Goal: Task Accomplishment & Management: Manage account settings

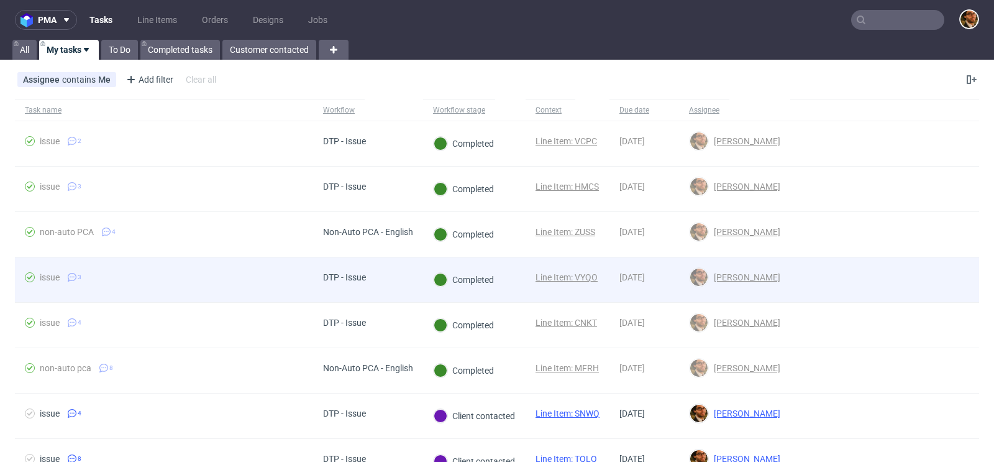
scroll to position [59, 0]
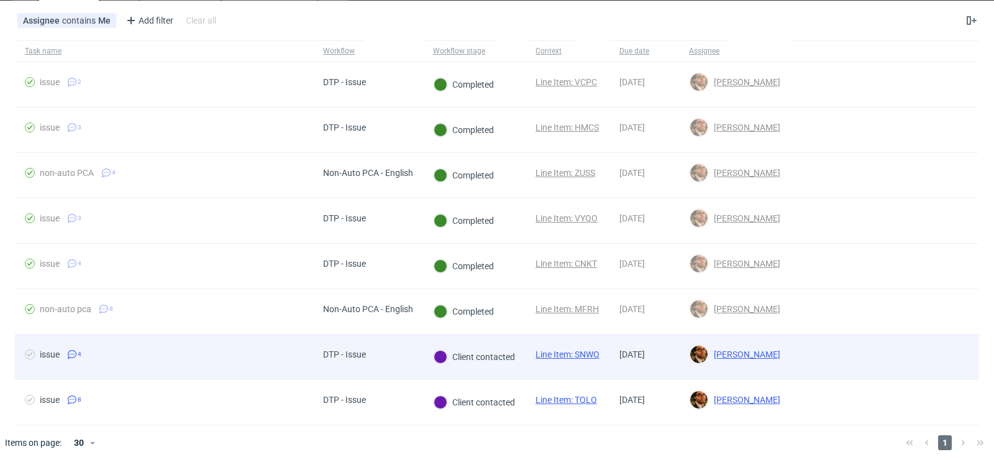
click at [937, 352] on div at bounding box center [885, 356] width 189 height 45
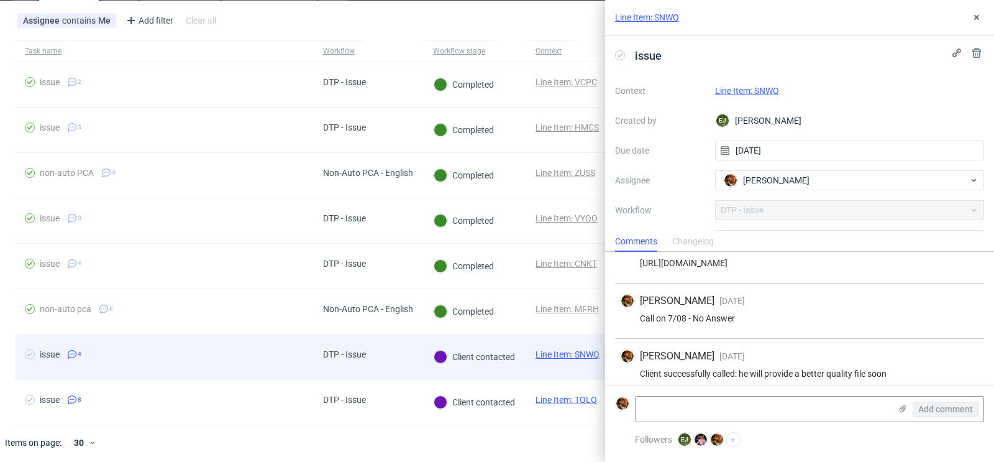
scroll to position [85, 0]
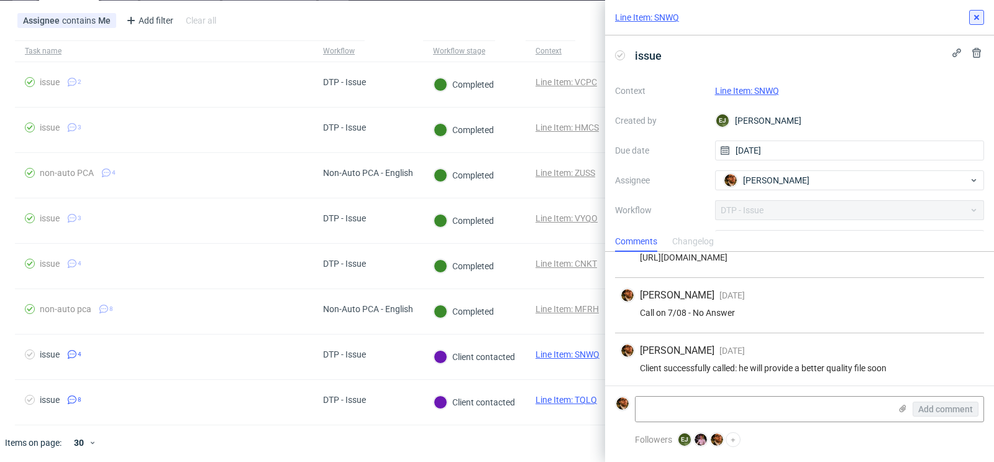
click at [973, 18] on icon at bounding box center [977, 17] width 10 height 10
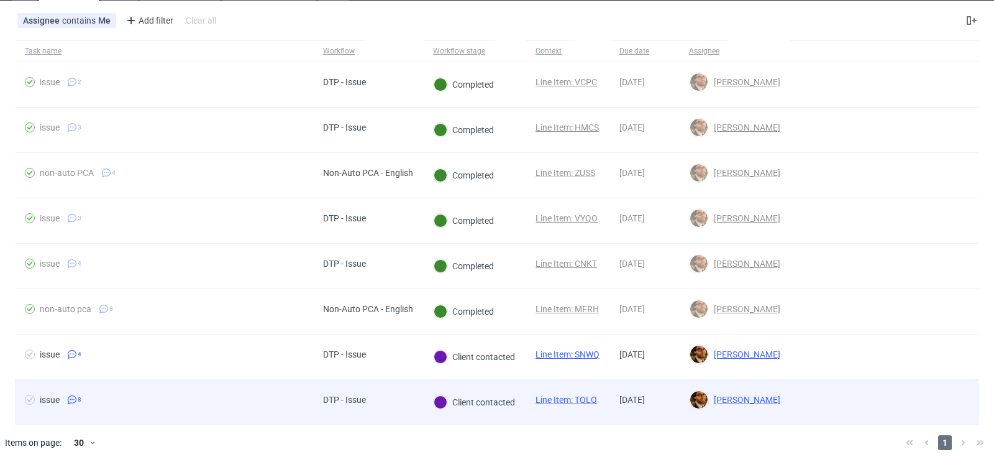
click at [911, 388] on div at bounding box center [885, 402] width 189 height 45
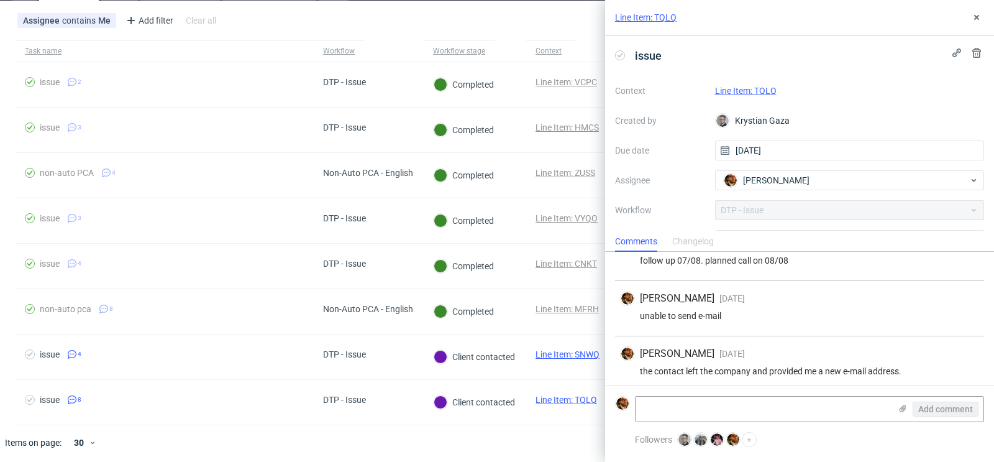
scroll to position [305, 0]
click at [973, 22] on button at bounding box center [977, 17] width 15 height 15
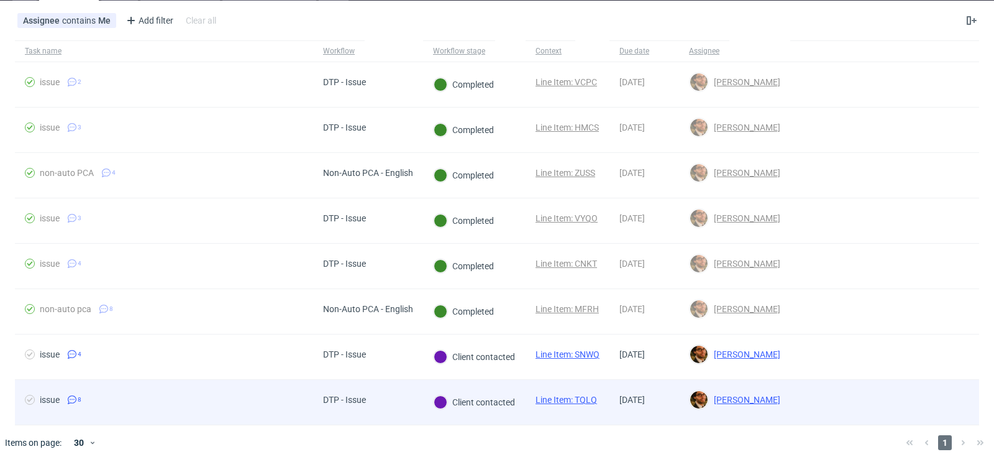
click at [862, 390] on div at bounding box center [885, 402] width 189 height 45
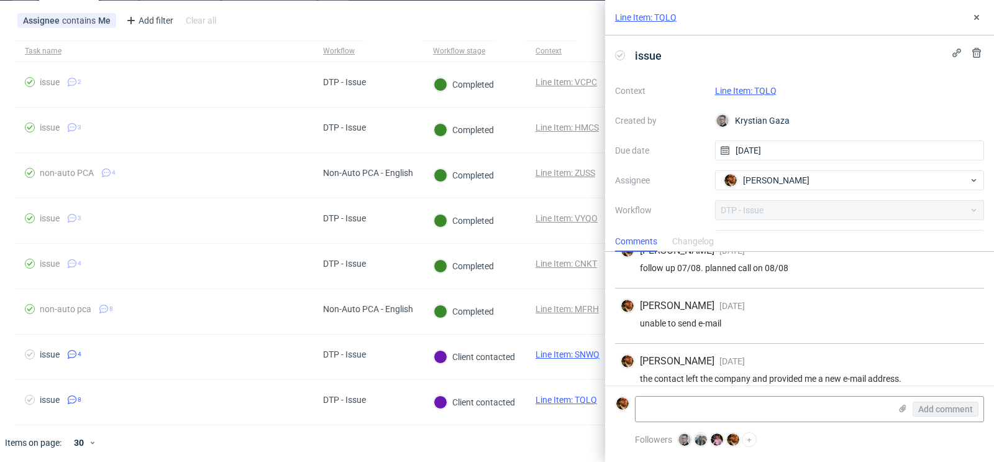
scroll to position [305, 0]
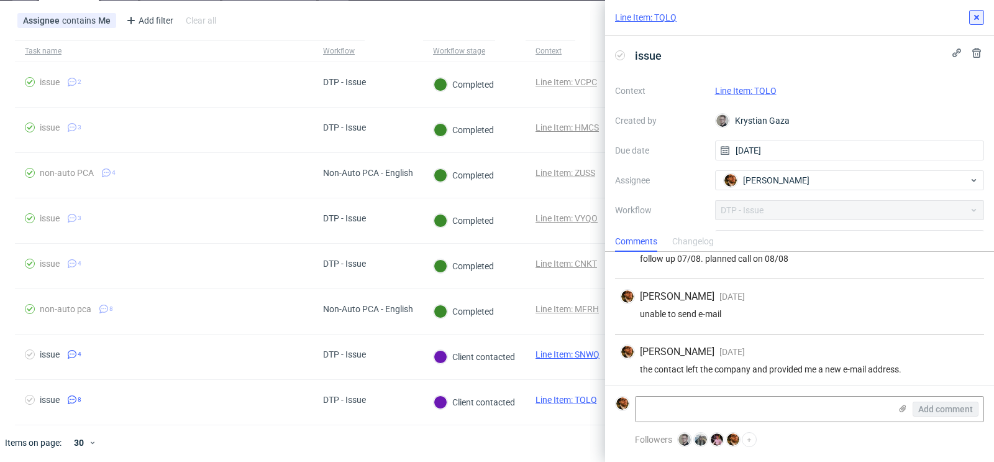
click at [975, 19] on icon at bounding box center [977, 17] width 10 height 10
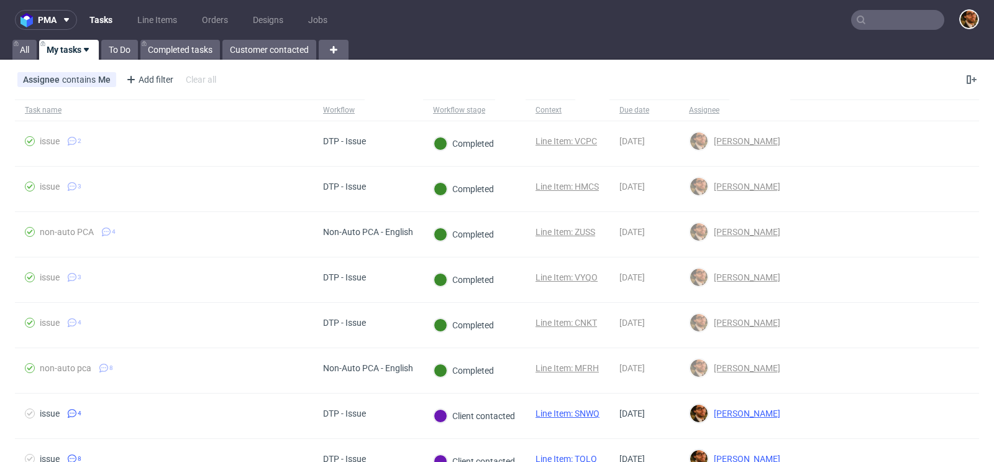
click at [866, 17] on input "text" at bounding box center [897, 20] width 93 height 20
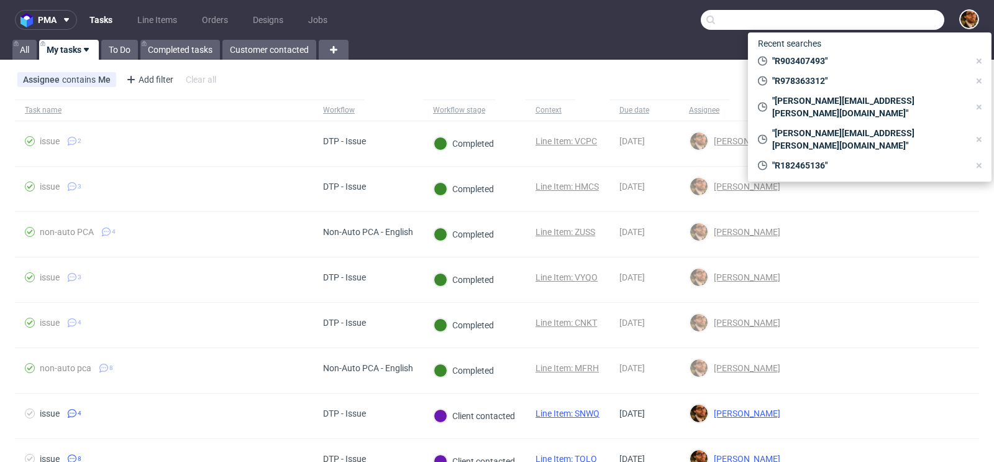
paste input "R645000600"
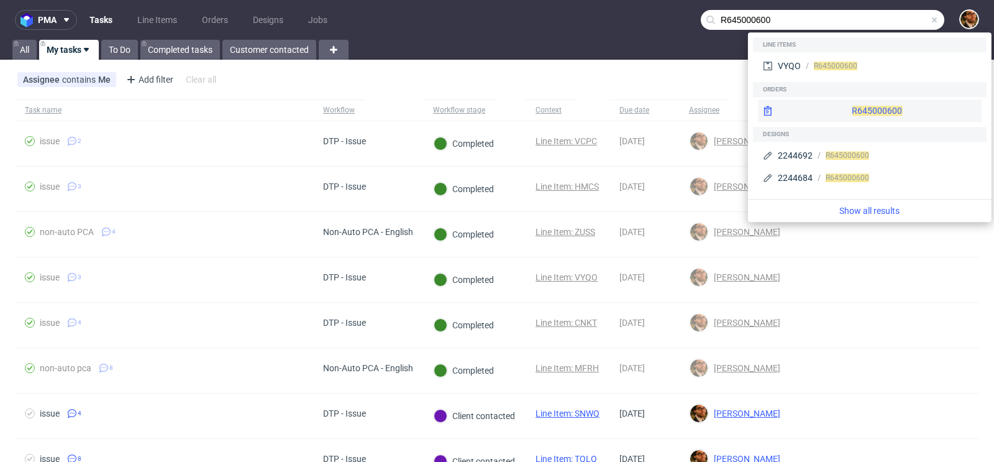
type input "R645000600"
click at [846, 108] on div "R645000600" at bounding box center [870, 110] width 224 height 22
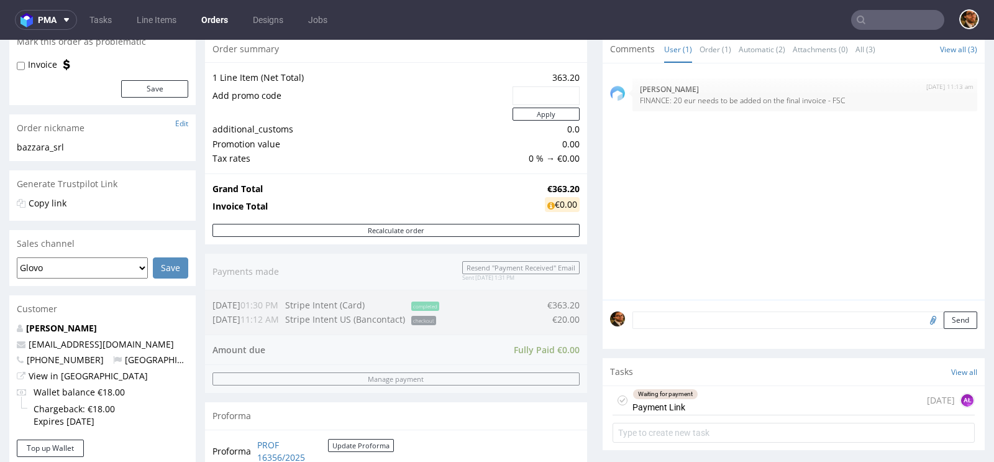
scroll to position [220, 0]
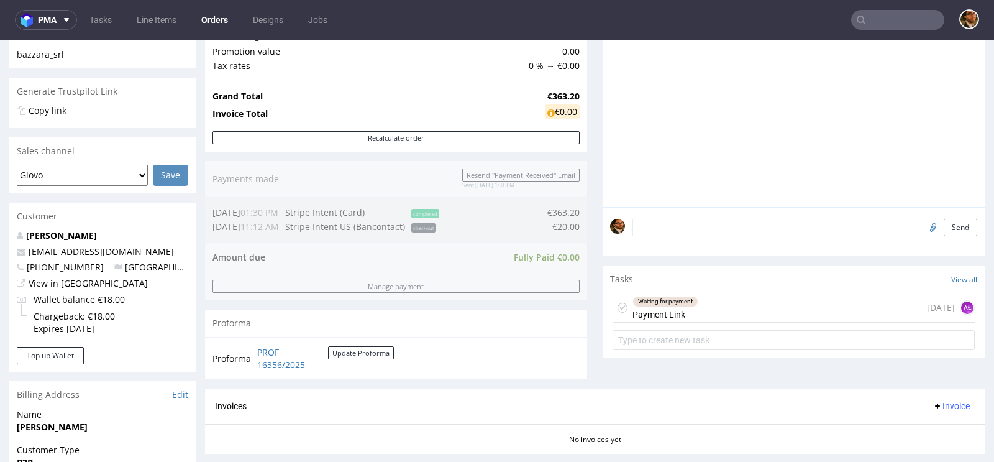
click at [715, 316] on div "Waiting for payment Payment Link 13 days ago AŁ" at bounding box center [794, 307] width 362 height 29
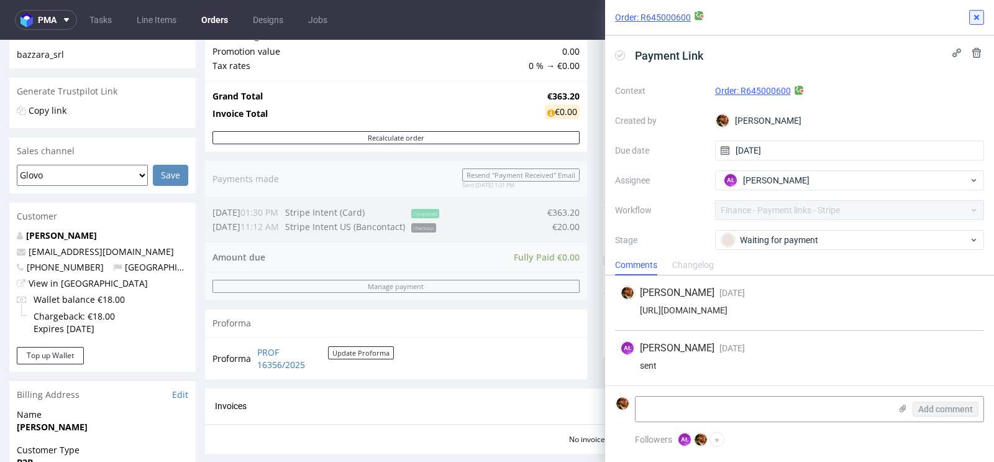
click at [975, 20] on icon at bounding box center [977, 17] width 10 height 10
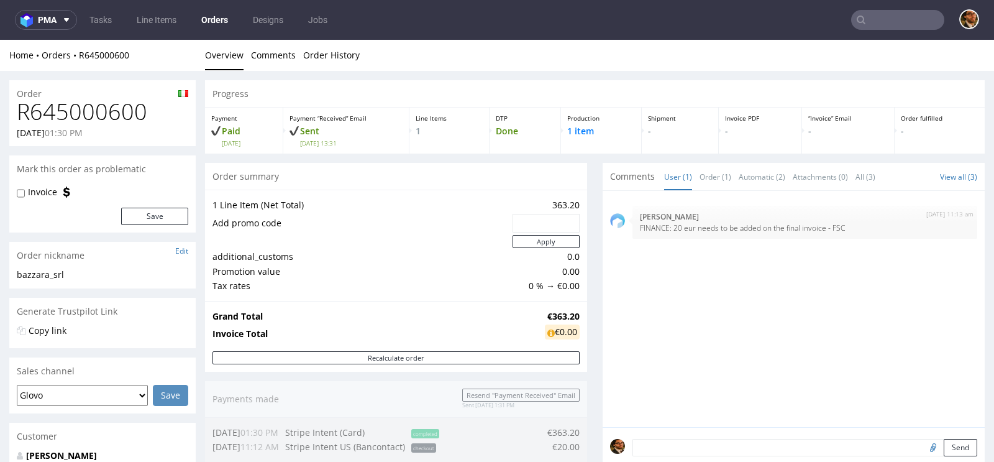
click at [645, 68] on div "Home Orders R645000600 Overview Comments Order History" at bounding box center [497, 55] width 994 height 31
drag, startPoint x: 152, startPoint y: 113, endPoint x: 19, endPoint y: 109, distance: 132.4
click at [19, 109] on h1 "R645000600" at bounding box center [103, 111] width 172 height 25
copy h1 "R645000600"
click at [875, 14] on input "text" at bounding box center [897, 20] width 93 height 20
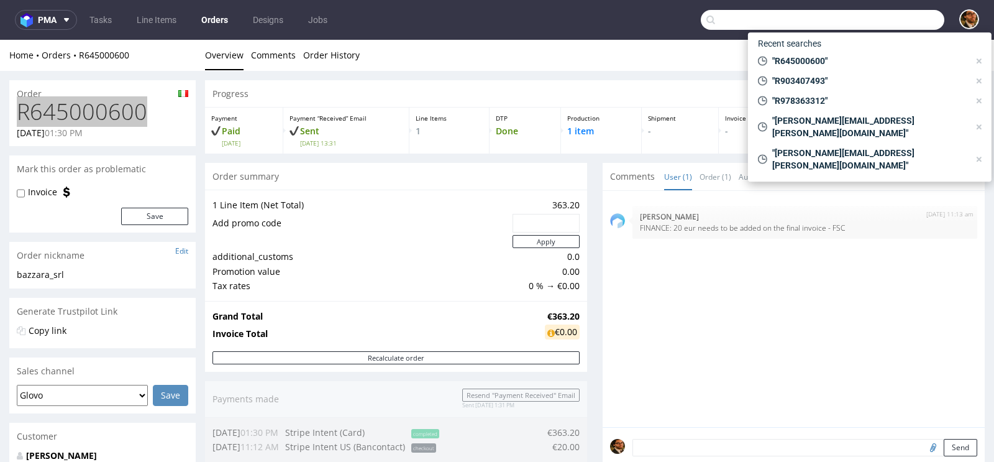
paste input "R182465136"
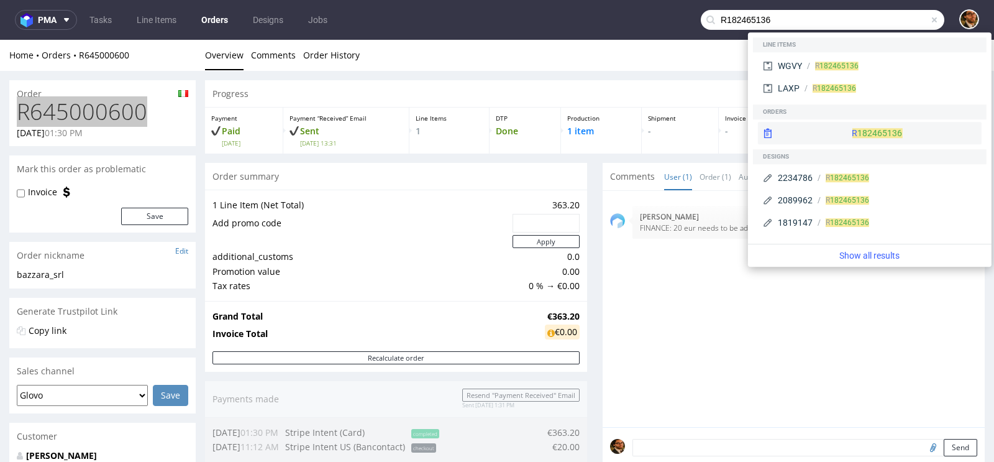
type input "R182465136"
click at [855, 130] on div "R 182465136" at bounding box center [870, 133] width 224 height 22
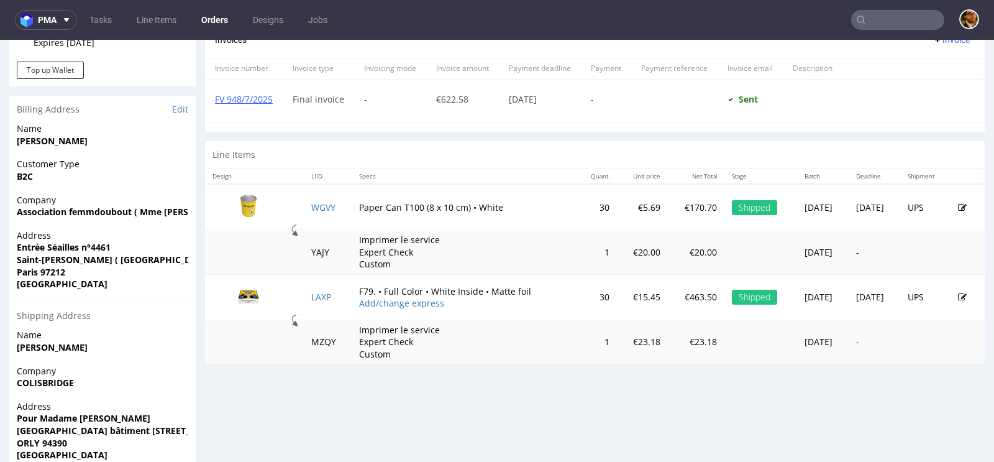
scroll to position [617, 0]
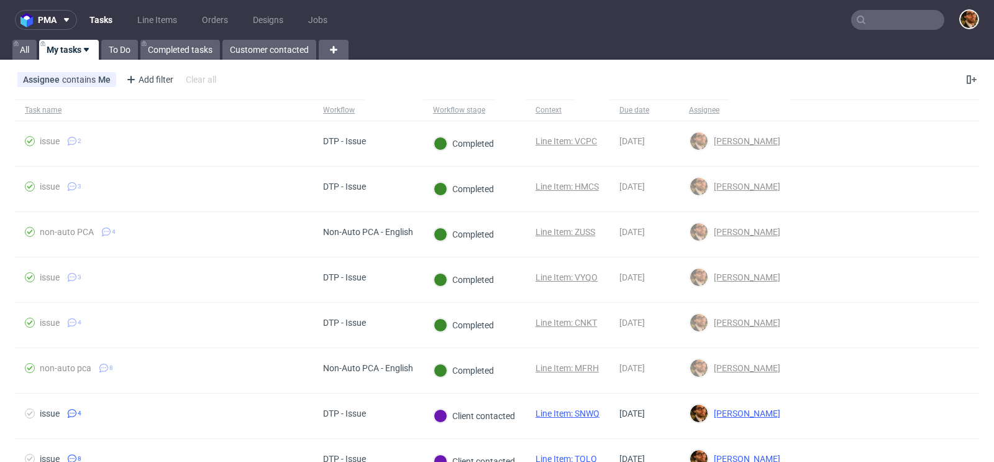
click at [856, 21] on icon at bounding box center [861, 20] width 10 height 10
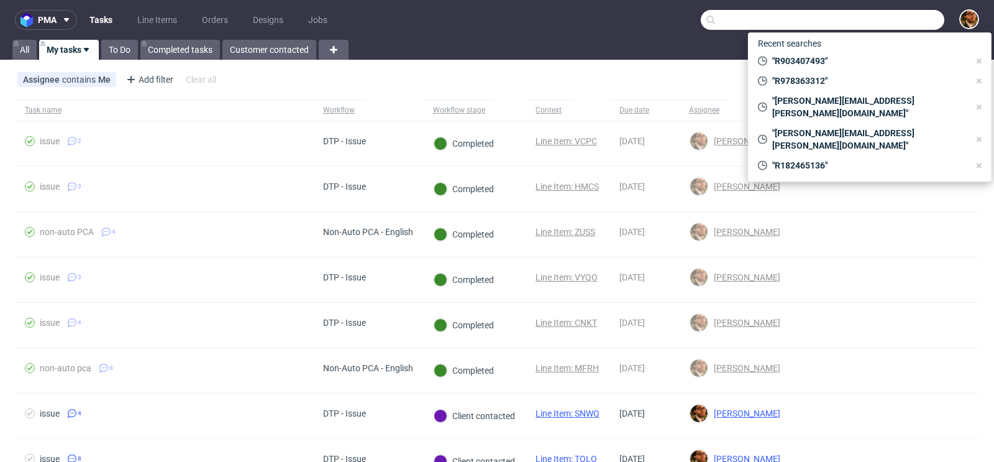
click at [872, 20] on input "text" at bounding box center [823, 20] width 244 height 20
paste input "R798251631"
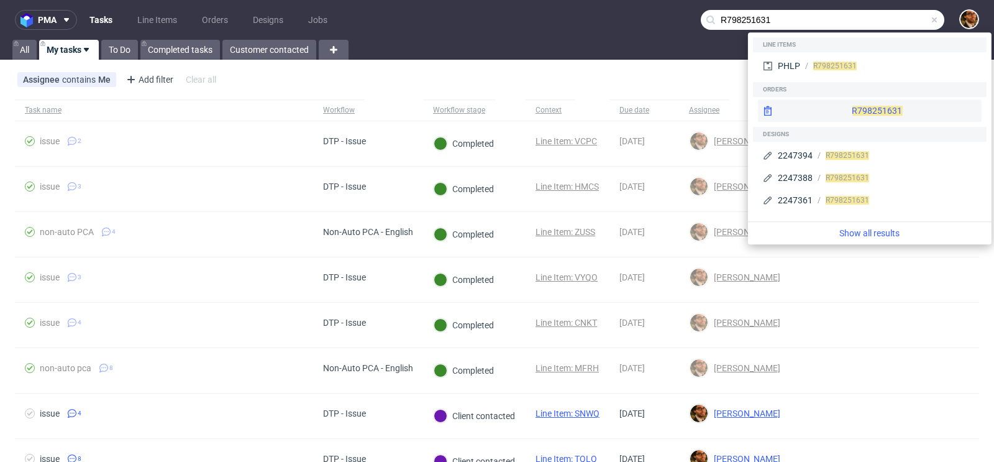
type input "R798251631"
click at [835, 106] on div "R798251631" at bounding box center [870, 110] width 224 height 22
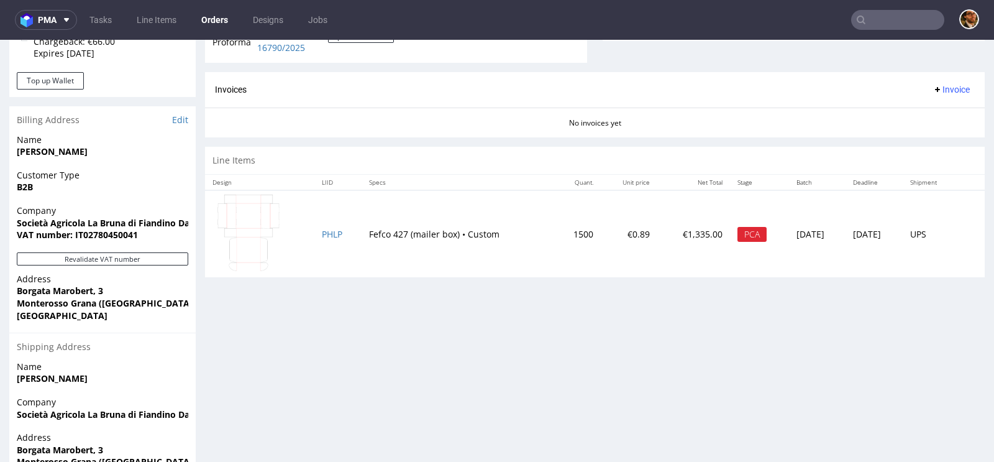
scroll to position [574, 0]
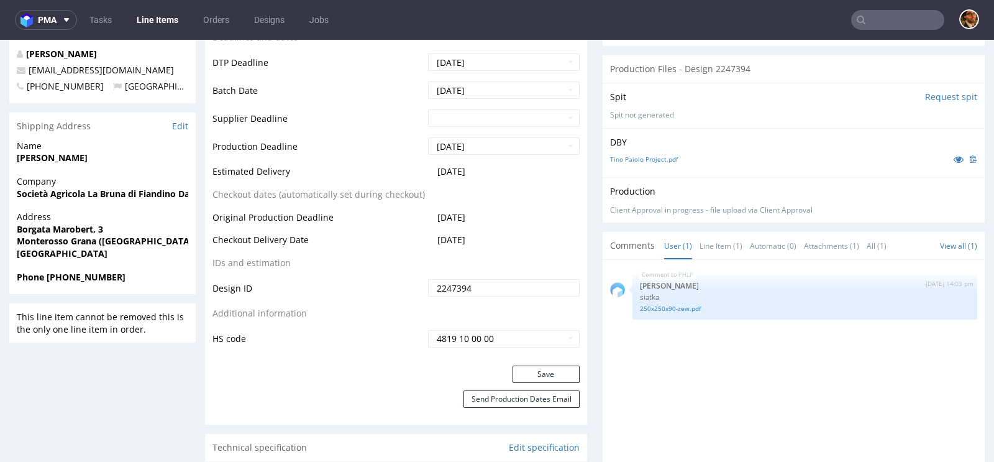
scroll to position [753, 0]
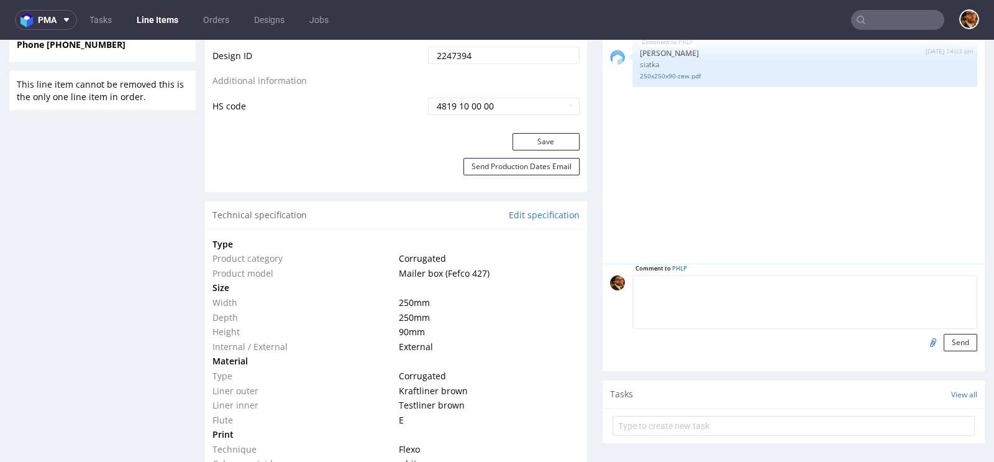
click at [729, 278] on textarea at bounding box center [805, 301] width 345 height 53
type textarea "A"
type textarea "The Customer approved the project."
click at [947, 340] on button "Send" at bounding box center [961, 342] width 34 height 17
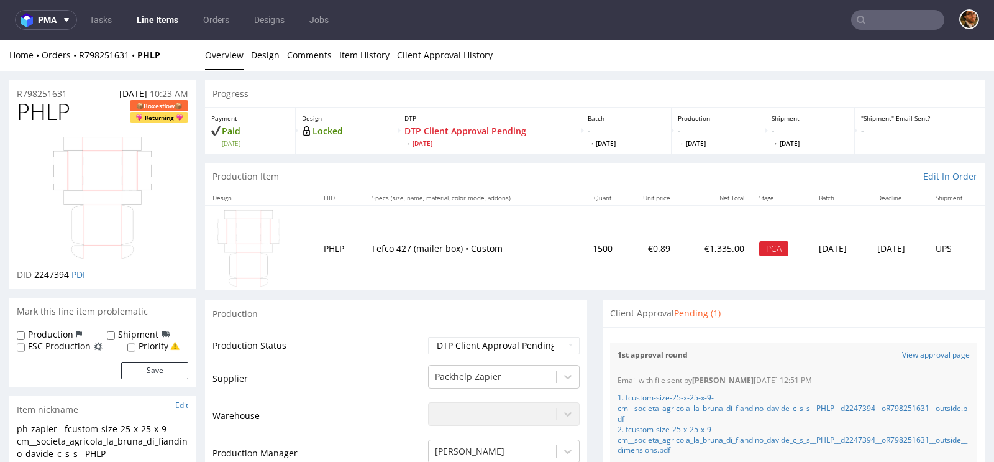
scroll to position [175, 0]
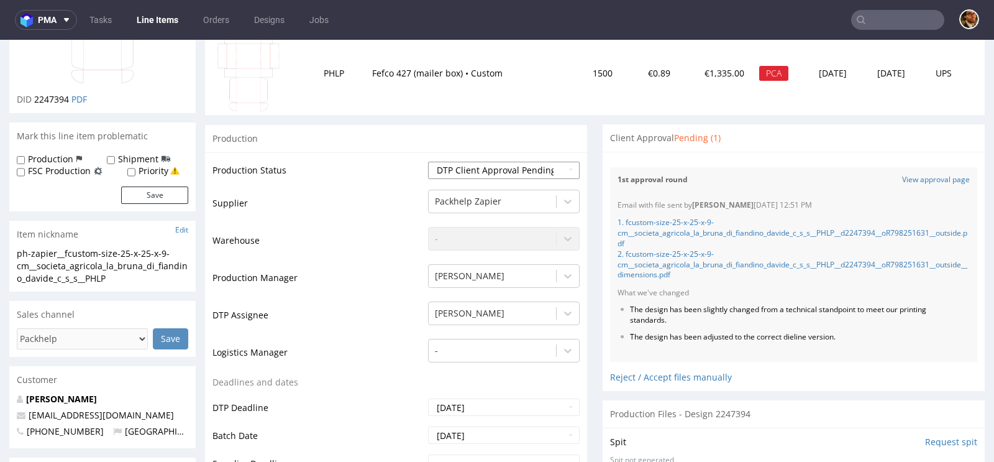
click at [563, 174] on select "Waiting for Artwork Waiting for Diecut Waiting for Mockup Waiting for DTP Waiti…" at bounding box center [504, 170] width 152 height 17
select select "back_for_dtp"
click at [428, 162] on select "Waiting for Artwork Waiting for Diecut Waiting for Mockup Waiting for DTP Waiti…" at bounding box center [504, 170] width 152 height 17
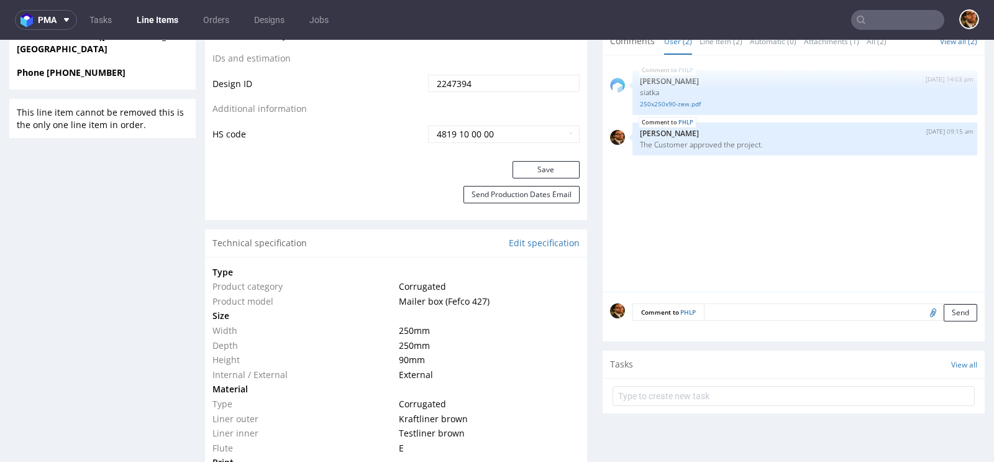
scroll to position [725, 0]
click at [528, 170] on button "Save" at bounding box center [546, 168] width 67 height 17
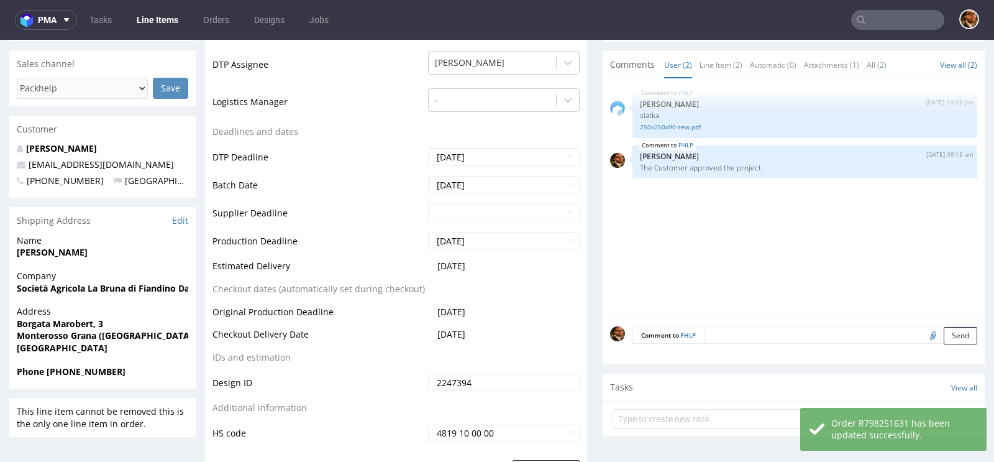
scroll to position [0, 0]
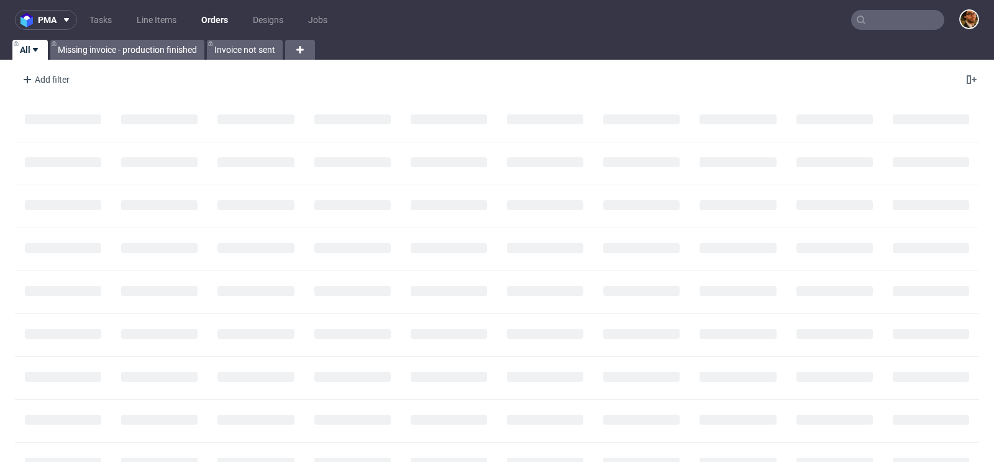
click at [869, 17] on input "text" at bounding box center [897, 20] width 93 height 20
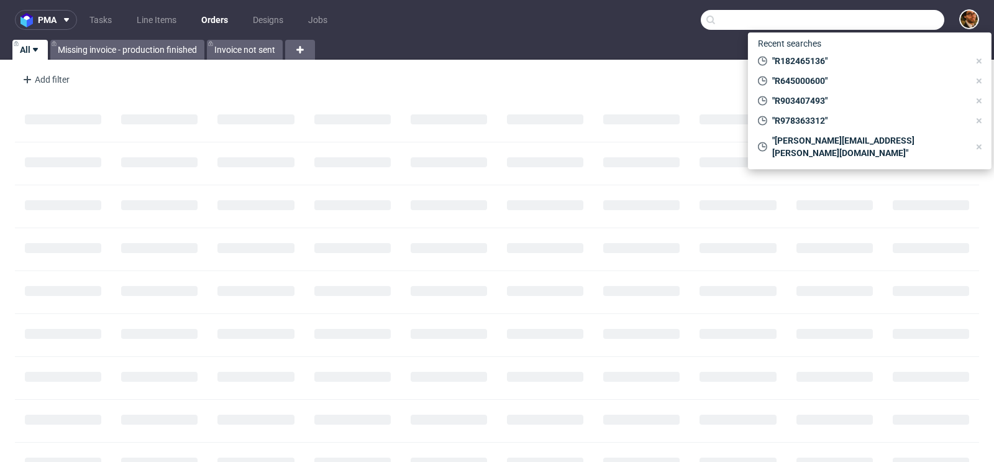
paste input "R122922689"
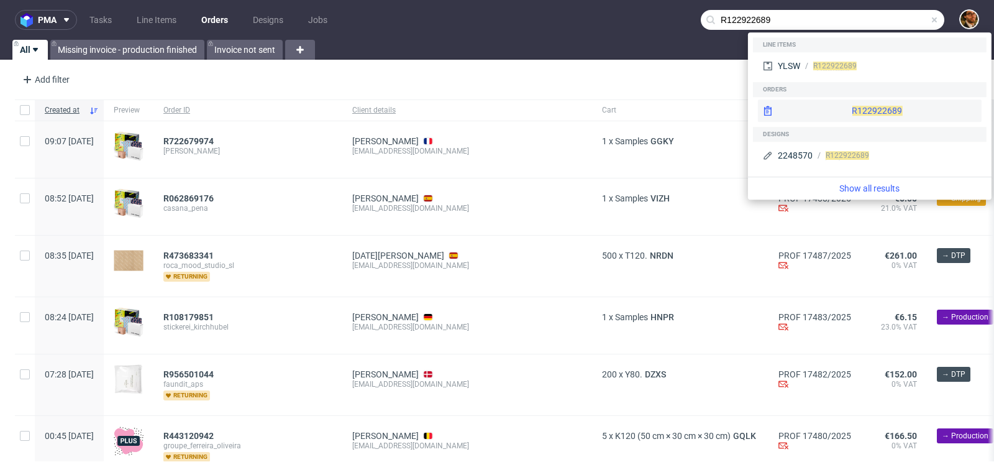
type input "R122922689"
click at [843, 106] on div "R122922689" at bounding box center [870, 110] width 224 height 22
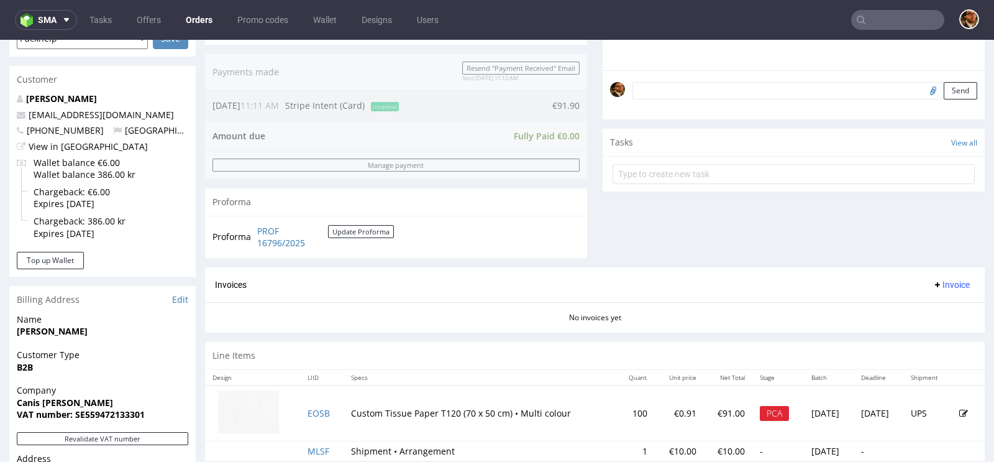
scroll to position [428, 0]
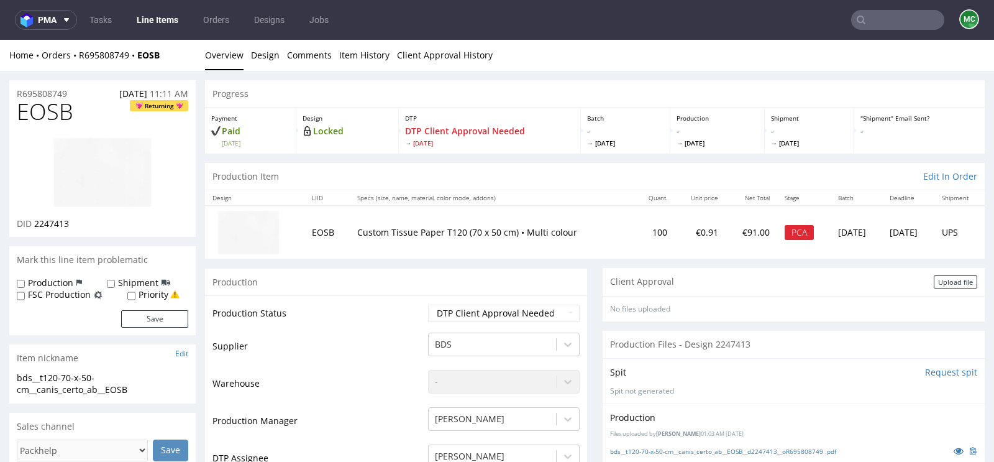
scroll to position [183, 0]
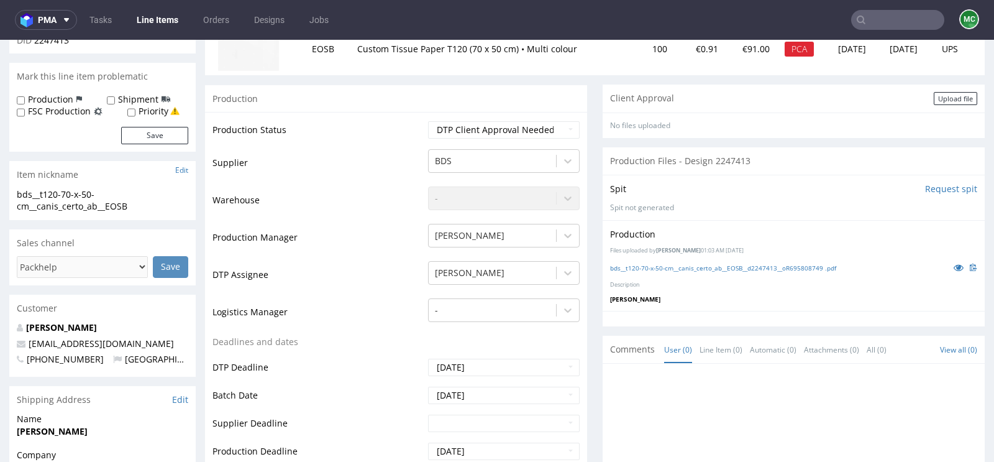
click at [628, 297] on span "Hapka Dominika" at bounding box center [635, 299] width 50 height 9
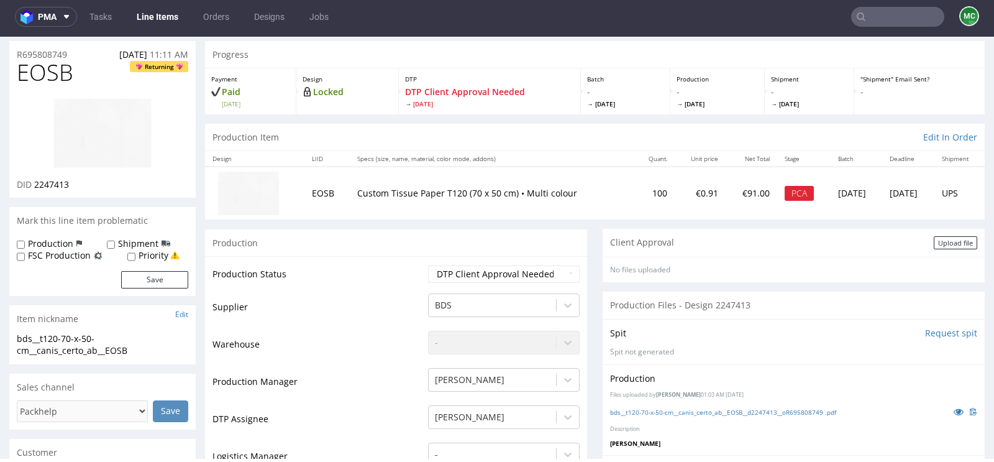
scroll to position [0, 0]
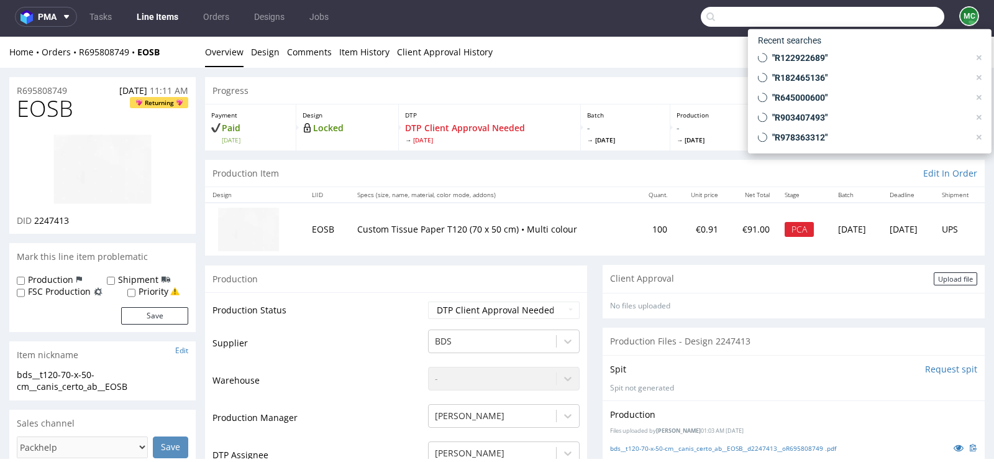
click at [874, 16] on input "text" at bounding box center [823, 17] width 244 height 20
paste input "R645000600"
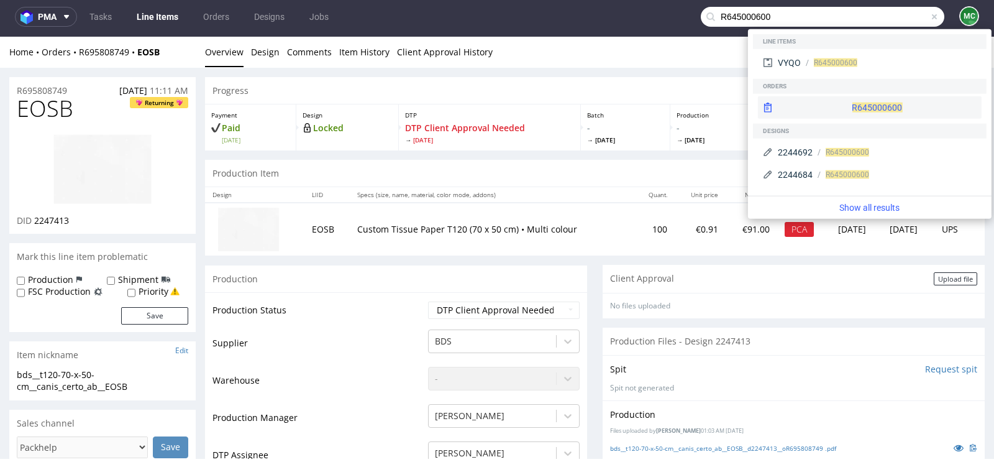
type input "R645000600"
click at [851, 102] on div "R645000600" at bounding box center [870, 107] width 224 height 22
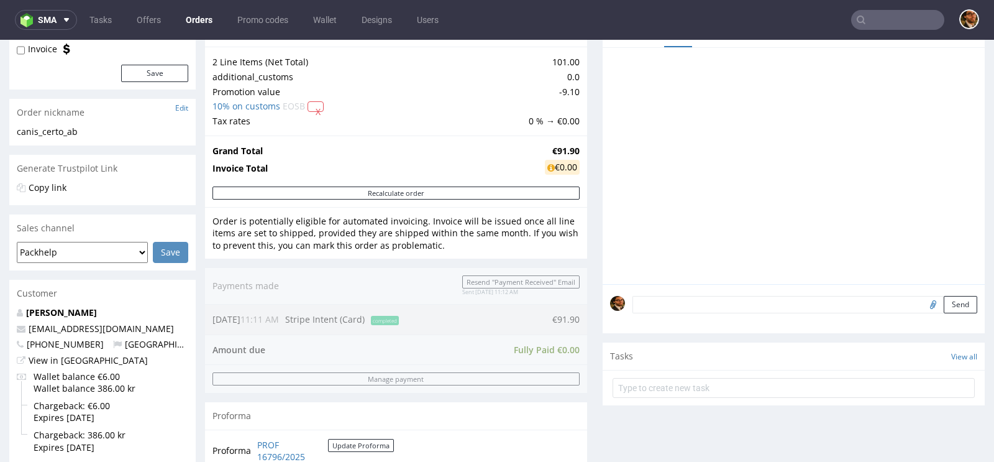
scroll to position [446, 0]
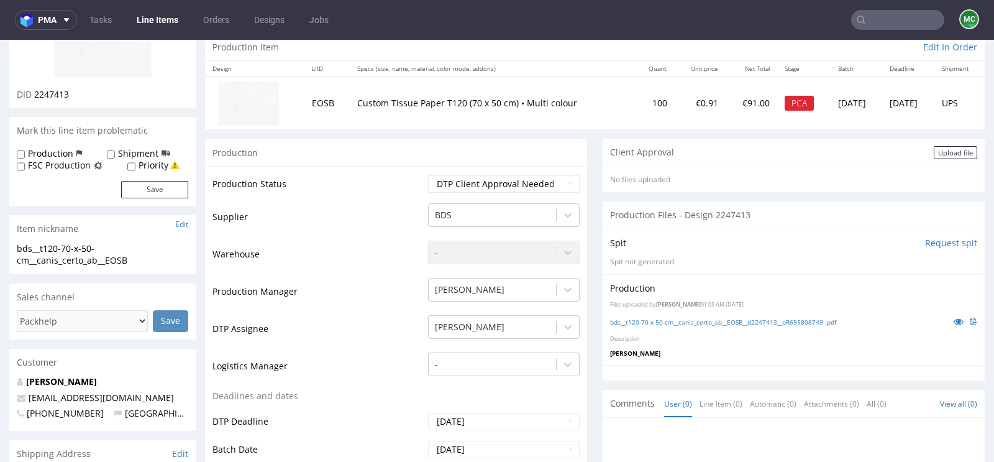
scroll to position [137, 0]
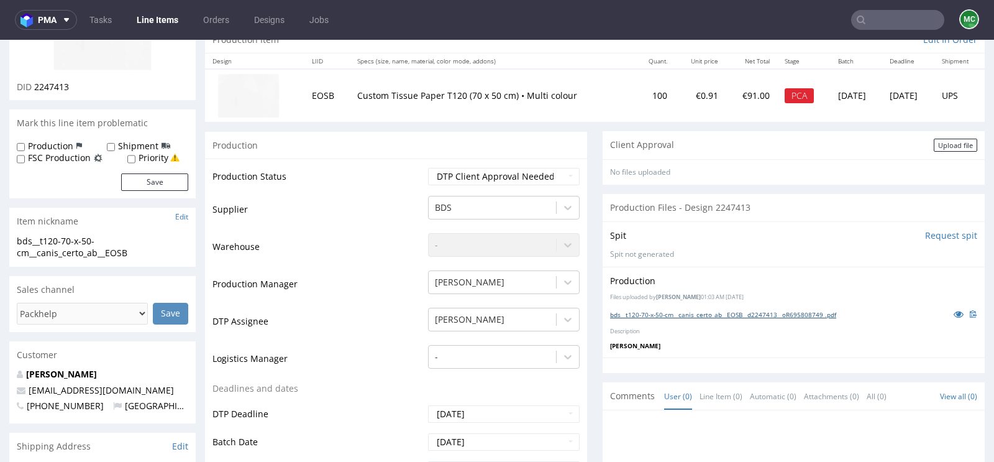
click at [689, 313] on link "bds__t120-70-x-50-cm__canis_certo_ab__EOSB__d2247413__oR695808749 .pdf" at bounding box center [723, 314] width 226 height 9
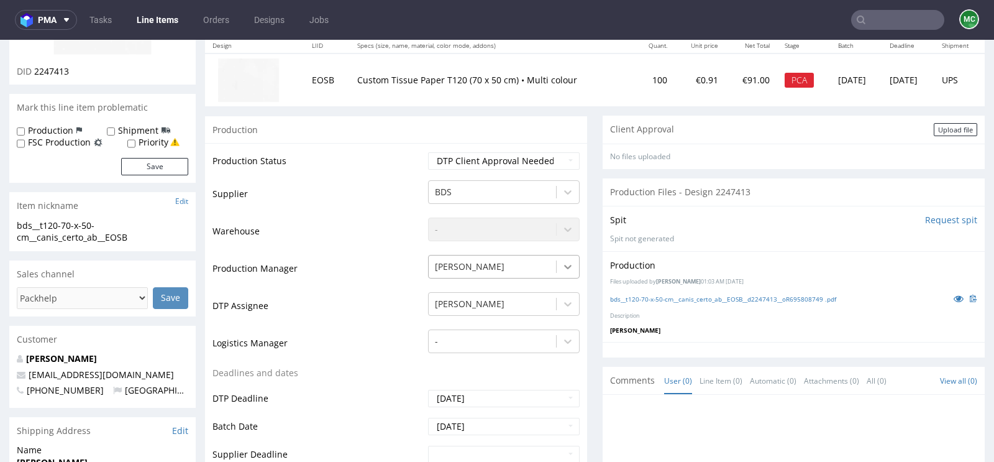
click at [562, 272] on div "Gajda Filip" at bounding box center [504, 263] width 152 height 17
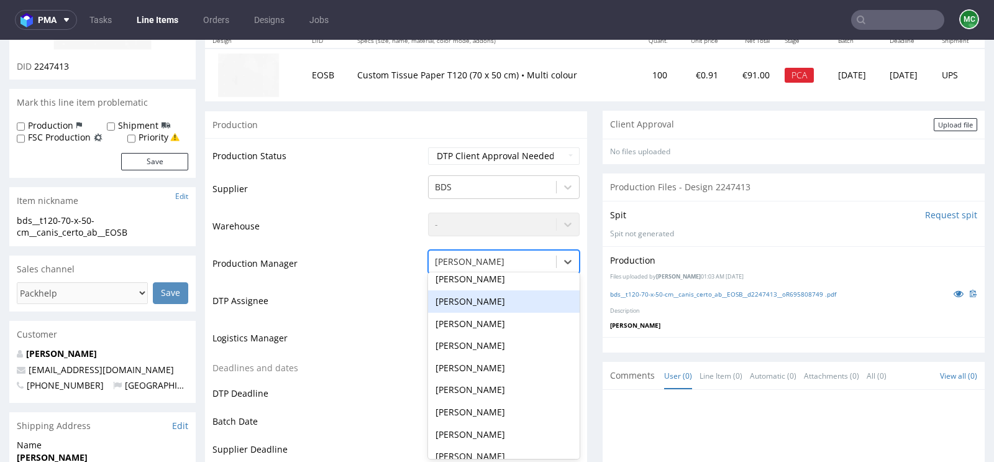
scroll to position [0, 0]
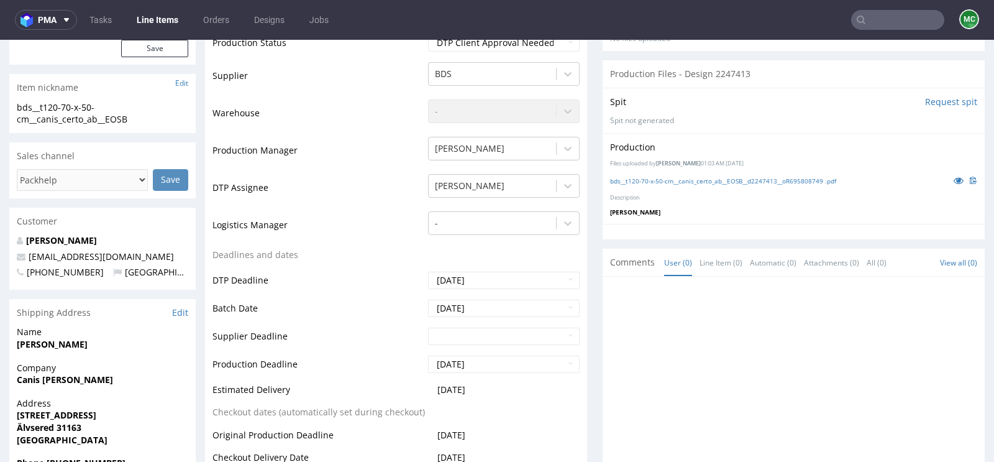
scroll to position [305, 0]
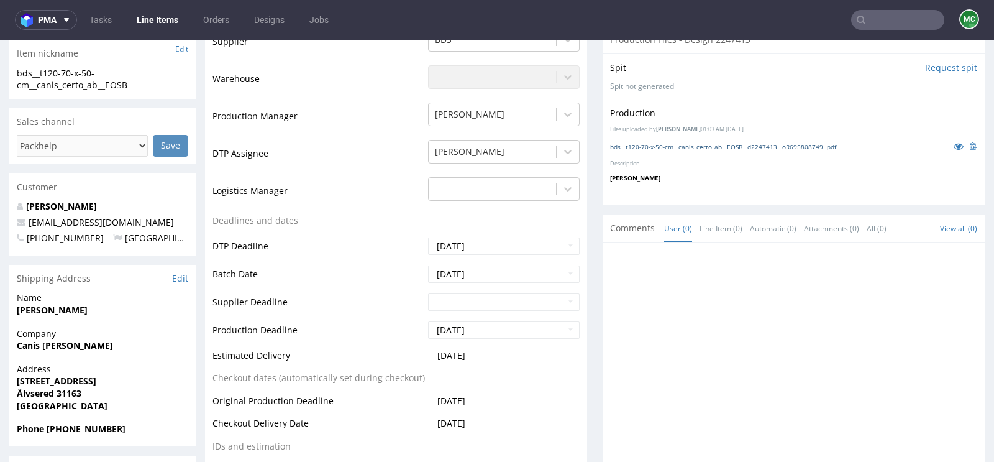
click at [651, 142] on link "bds__t120-70-x-50-cm__canis_certo_ab__EOSB__d2247413__oR695808749 .pdf" at bounding box center [723, 146] width 226 height 9
click at [726, 364] on div at bounding box center [797, 364] width 375 height 229
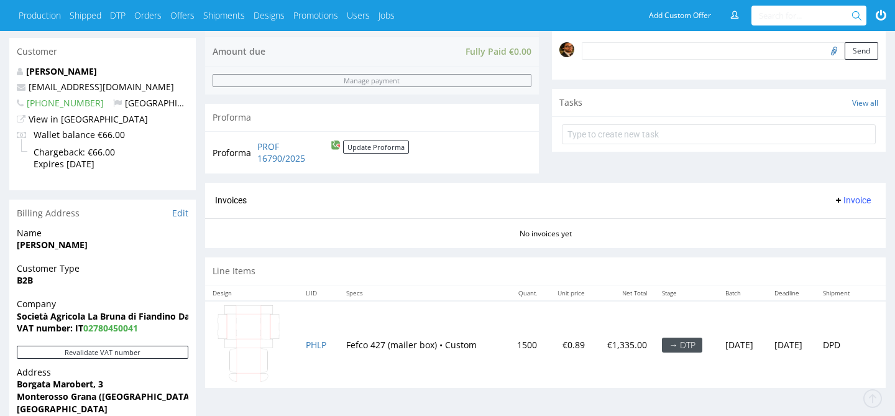
scroll to position [472, 0]
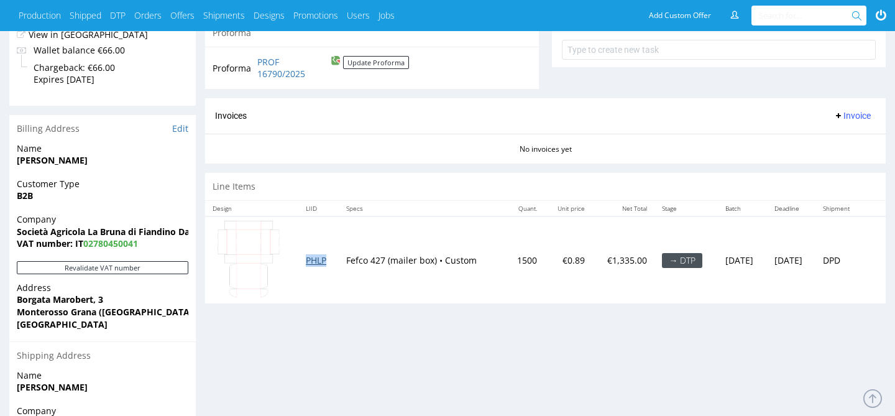
click at [316, 261] on link "PHLP" at bounding box center [316, 260] width 21 height 12
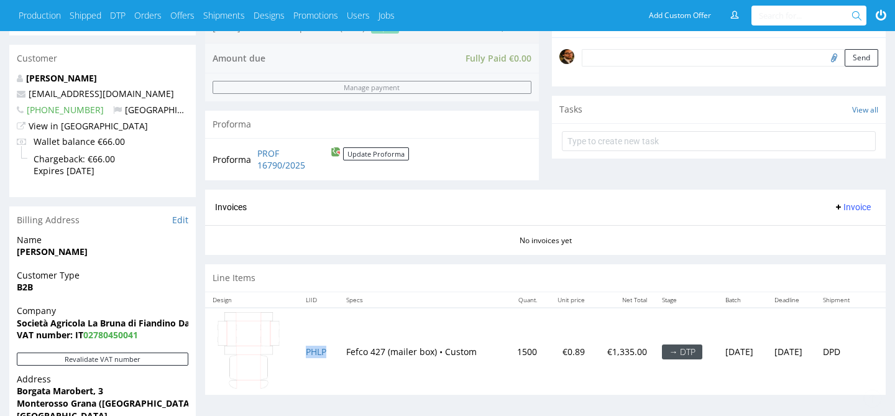
scroll to position [504, 0]
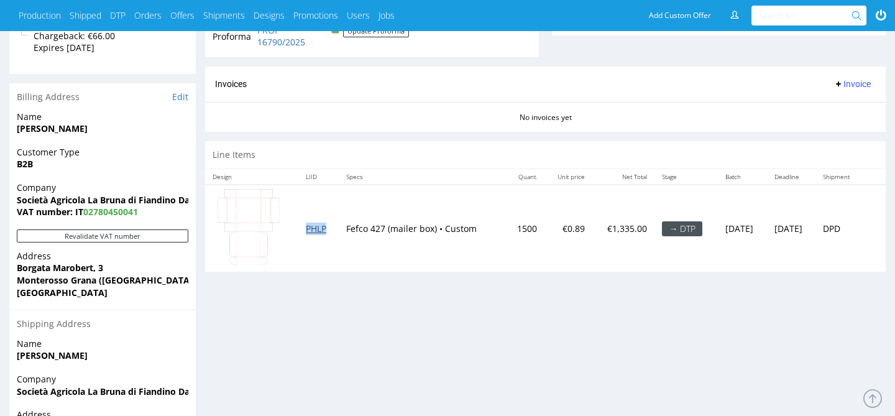
click at [310, 231] on link "PHLP" at bounding box center [316, 229] width 21 height 12
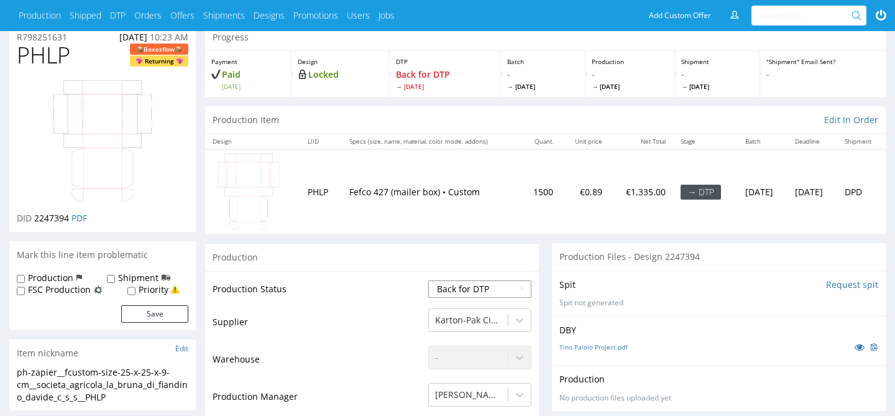
scroll to position [126, 0]
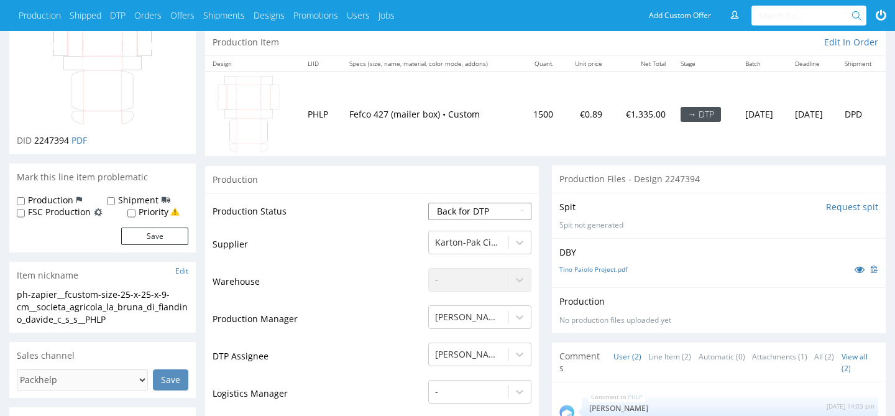
click at [516, 210] on select "Waiting for Artwork Waiting for Diecut Waiting for Mockup Waiting for DTP Waiti…" at bounding box center [479, 211] width 103 height 17
click at [519, 213] on select "Waiting for Artwork Waiting for Diecut Waiting for Mockup Waiting for DTP Waiti…" at bounding box center [479, 211] width 103 height 17
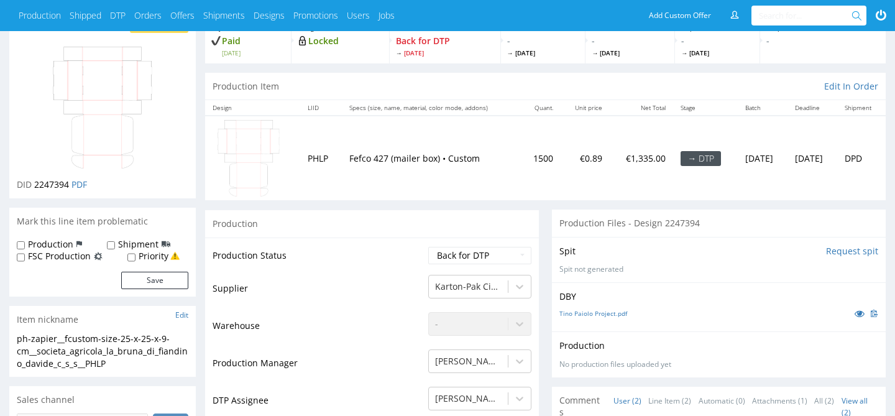
scroll to position [147, 0]
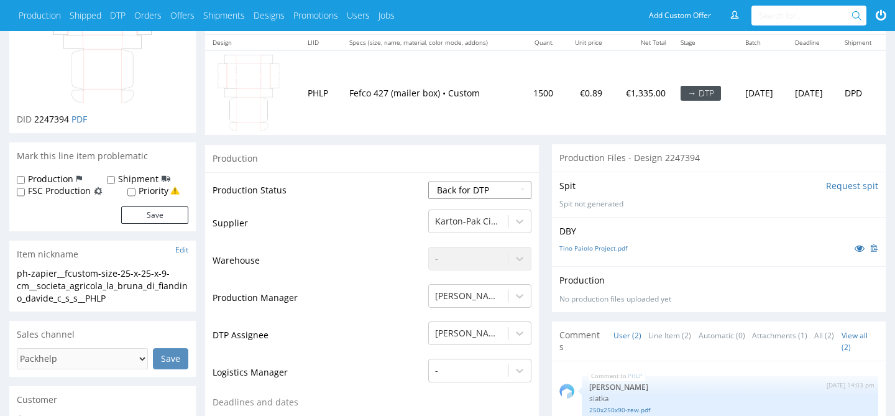
click at [521, 195] on select "Waiting for Artwork Waiting for Diecut Waiting for Mockup Waiting for DTP Waiti…" at bounding box center [479, 189] width 103 height 17
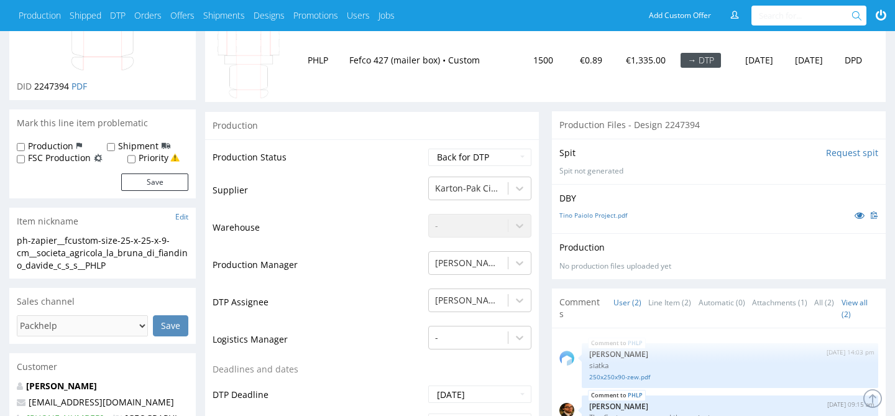
scroll to position [144, 0]
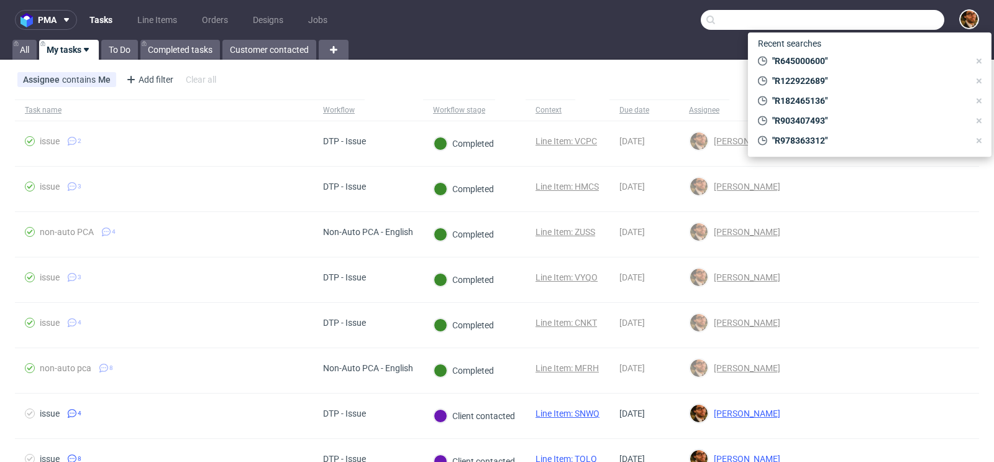
click at [872, 20] on input "text" at bounding box center [823, 20] width 244 height 20
paste input "R798251631"
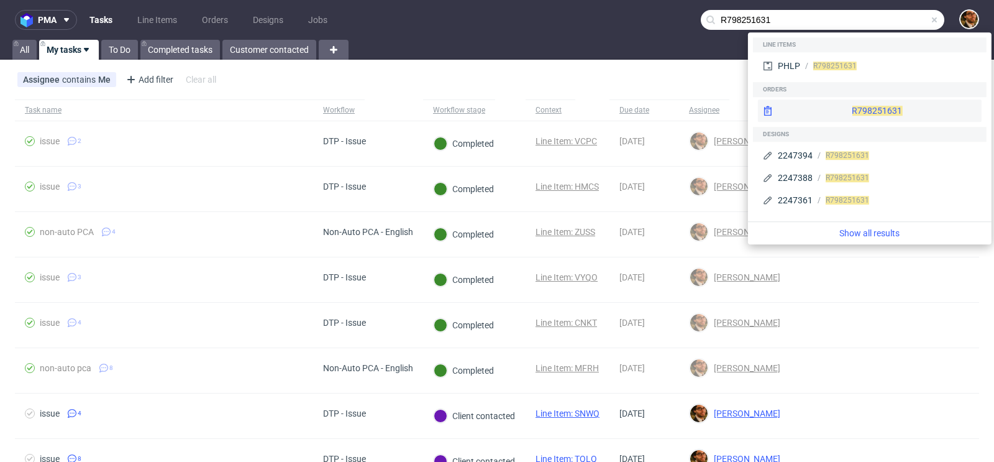
type input "R798251631"
click at [842, 106] on div "R798251631" at bounding box center [870, 110] width 224 height 22
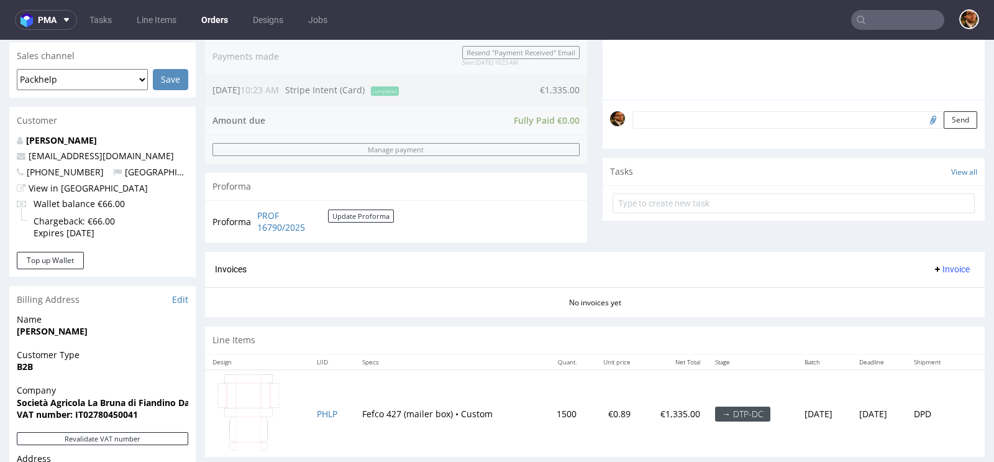
scroll to position [489, 0]
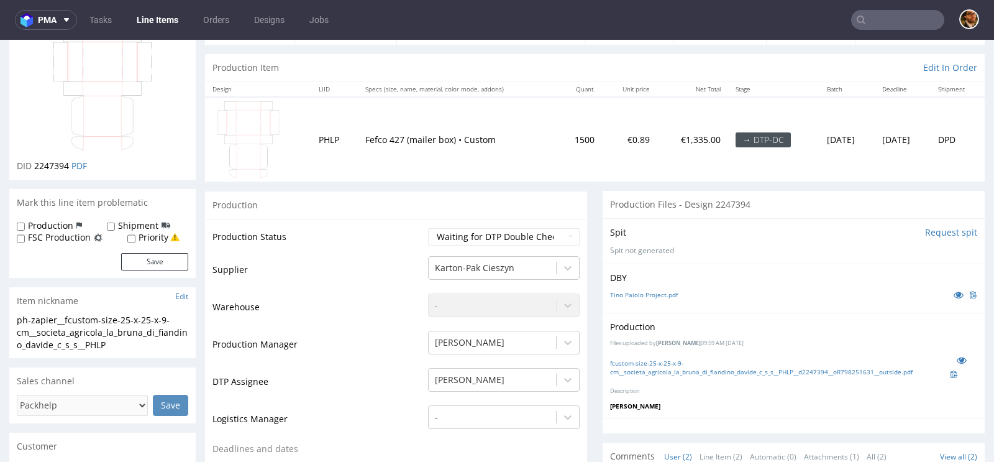
scroll to position [30, 0]
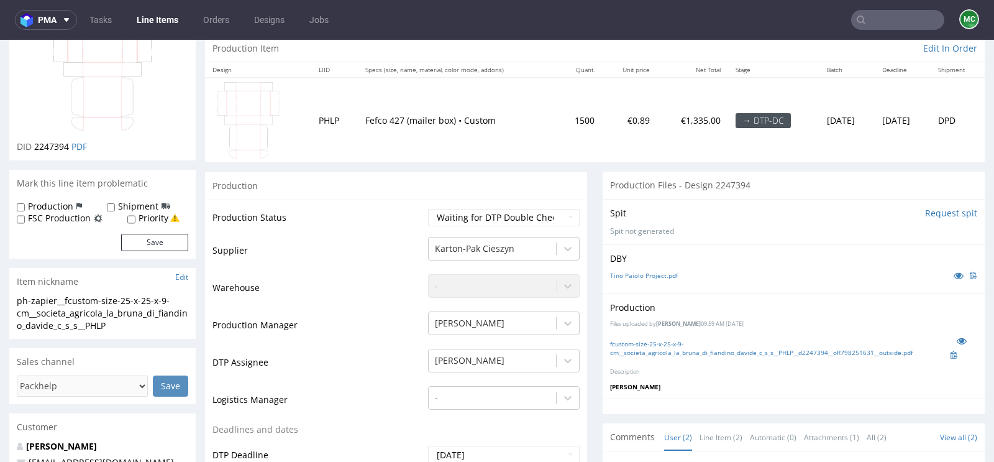
scroll to position [138, 0]
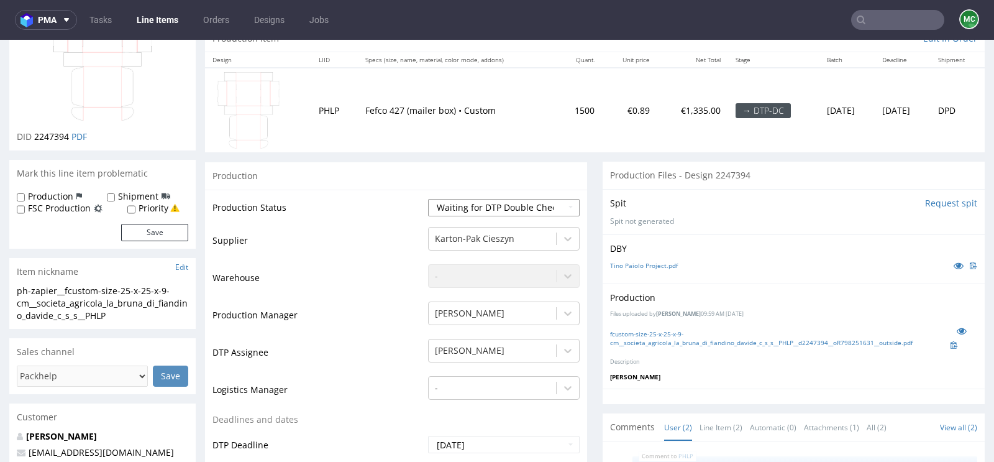
click at [567, 205] on select "Waiting for Artwork Waiting for Diecut Waiting for Mockup Waiting for DTP Waiti…" at bounding box center [504, 207] width 152 height 17
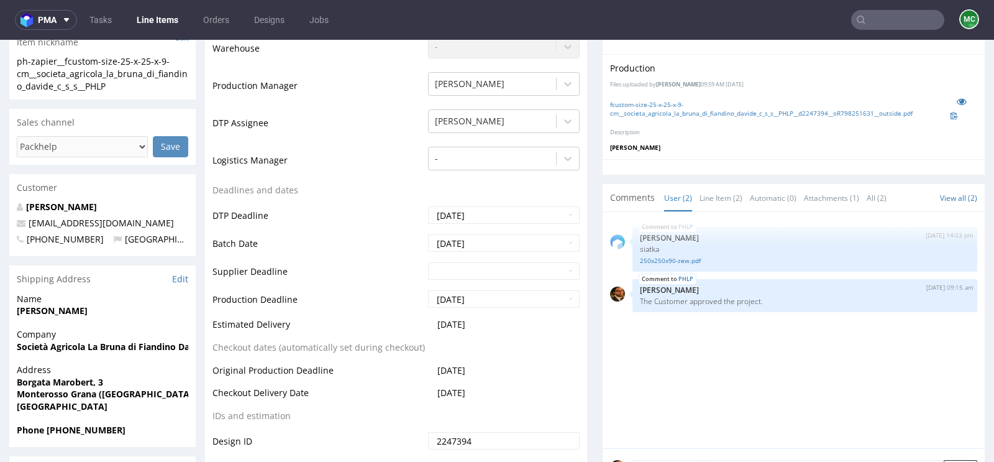
scroll to position [356, 0]
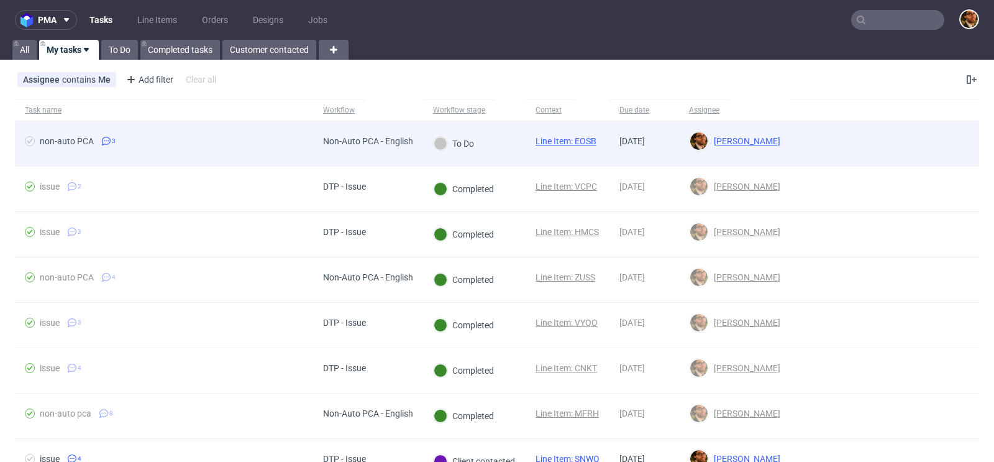
click at [914, 150] on div at bounding box center [885, 143] width 189 height 45
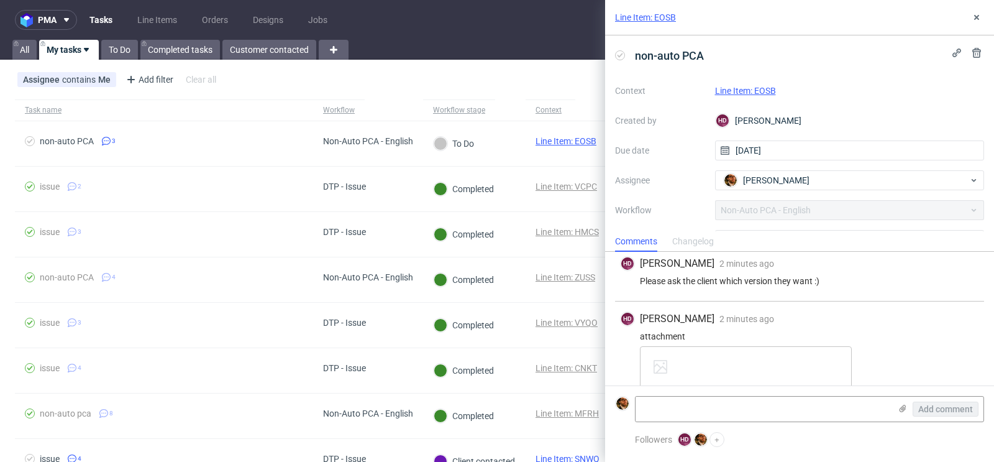
scroll to position [94, 0]
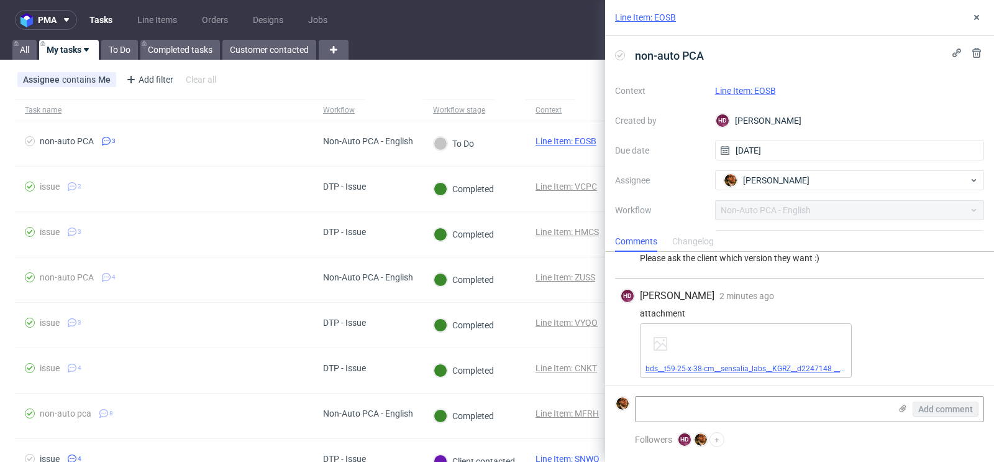
click at [751, 368] on link "bds__t59-25-x-38-cm__sensalia_labs__KGRZ__d2247148 __oR558339889__v2.pdf" at bounding box center [781, 368] width 270 height 9
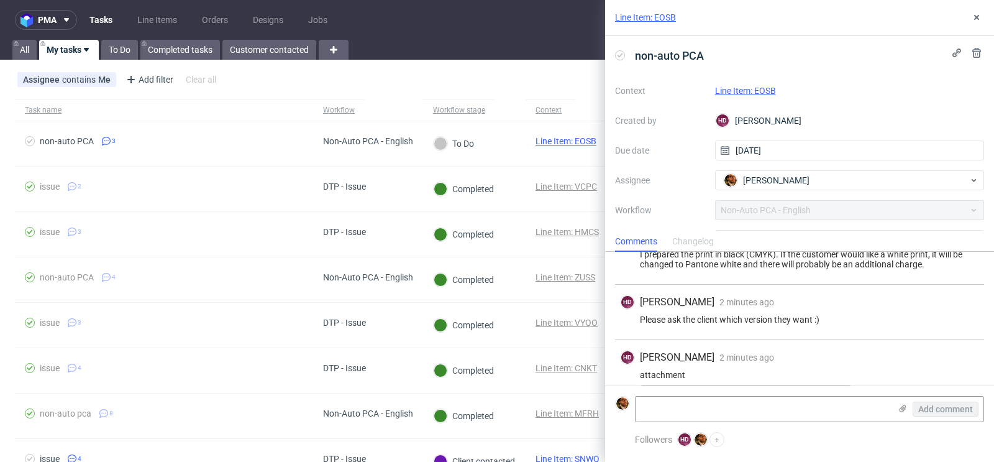
scroll to position [0, 0]
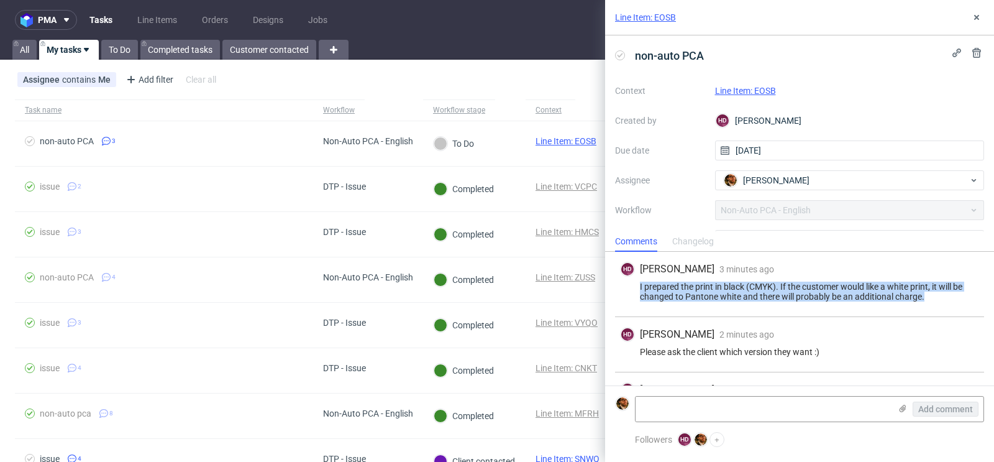
drag, startPoint x: 929, startPoint y: 298, endPoint x: 631, endPoint y: 286, distance: 298.6
click at [631, 286] on div "I prepared the print in black (CMYK). If the customer would like a white print,…" at bounding box center [799, 292] width 359 height 20
copy div "I prepared the print in black (CMYK). If the customer would like a white print,…"
click at [978, 14] on icon at bounding box center [977, 17] width 10 height 10
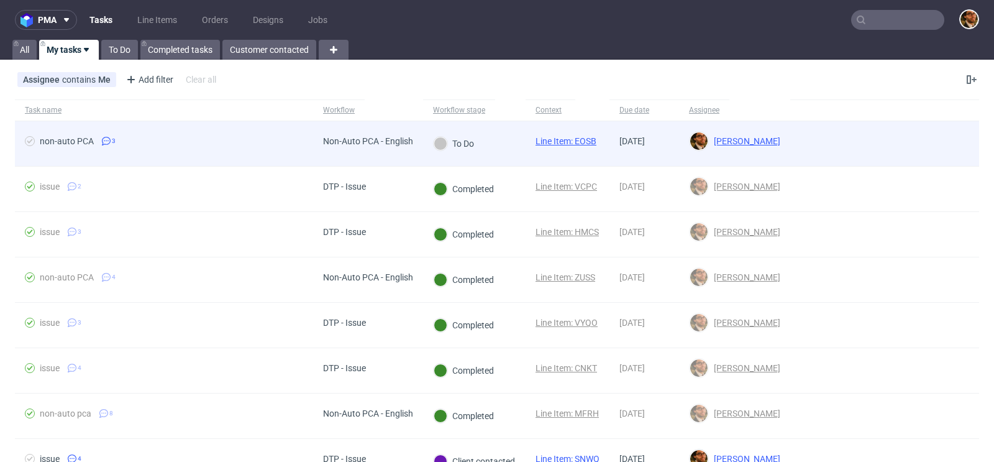
click at [930, 139] on div at bounding box center [885, 143] width 189 height 45
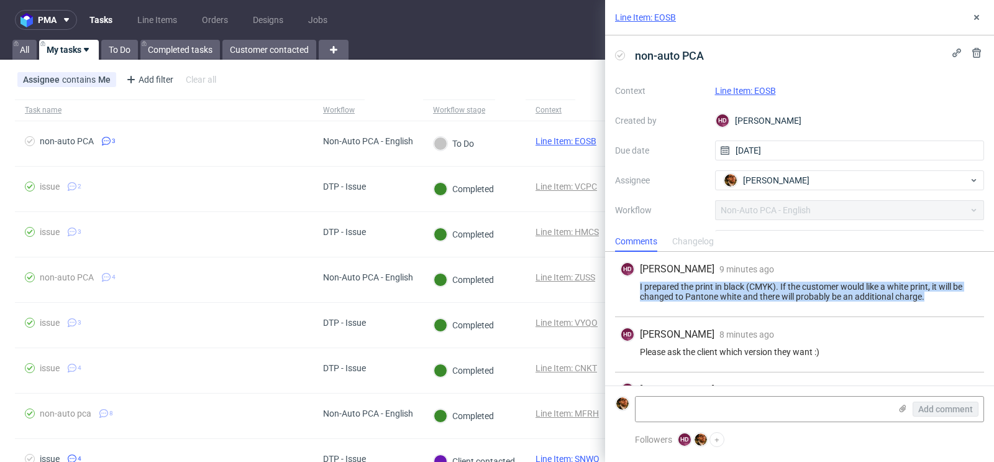
drag, startPoint x: 932, startPoint y: 299, endPoint x: 637, endPoint y: 283, distance: 295.0
click at [637, 283] on div "I prepared the print in black (CMYK). If the customer would like a white print,…" at bounding box center [799, 292] width 359 height 20
copy div "I prepared the print in black (CMYK). If the customer would like a white print,…"
click at [833, 290] on div "I prepared the print in black (CMYK). If the customer would like a white print,…" at bounding box center [799, 292] width 359 height 20
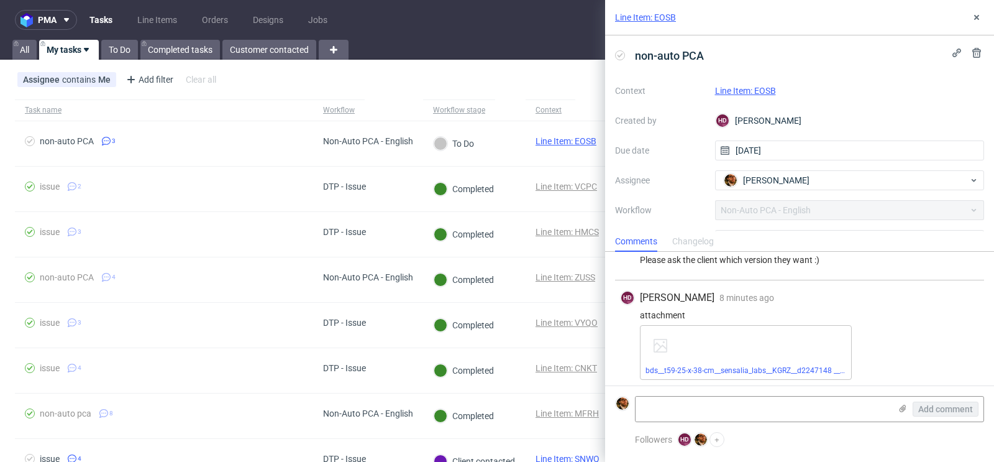
scroll to position [94, 0]
click at [713, 369] on link "bds__t59-25-x-38-cm__sensalia_labs__KGRZ__d2247148 __oR558339889__v2.pdf" at bounding box center [781, 368] width 270 height 9
click at [709, 398] on textarea at bounding box center [763, 409] width 255 height 25
drag, startPoint x: 664, startPoint y: 405, endPoint x: 636, endPoint y: 405, distance: 27.3
click at [636, 405] on textarea "Client contacted" at bounding box center [763, 409] width 255 height 25
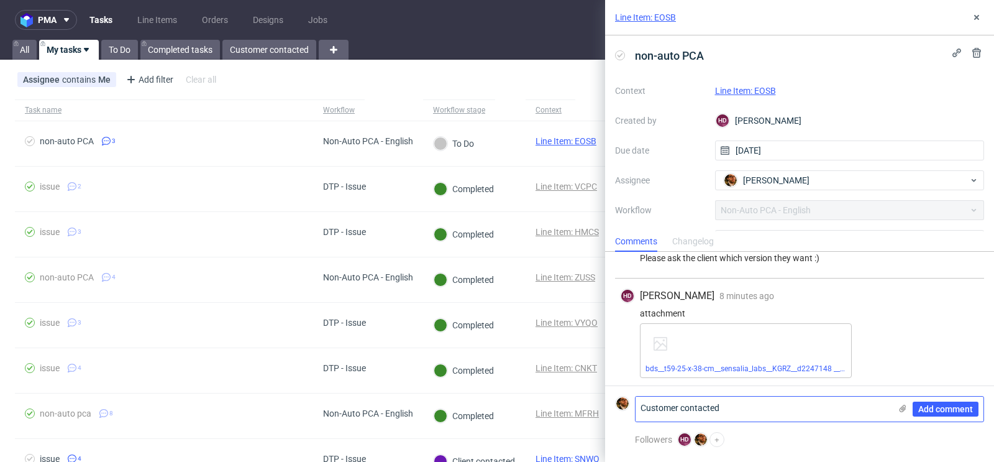
click at [739, 406] on textarea "Customer contacted" at bounding box center [763, 409] width 255 height 25
type textarea "Customer contacted"
click at [934, 406] on span "Add comment" at bounding box center [946, 409] width 55 height 9
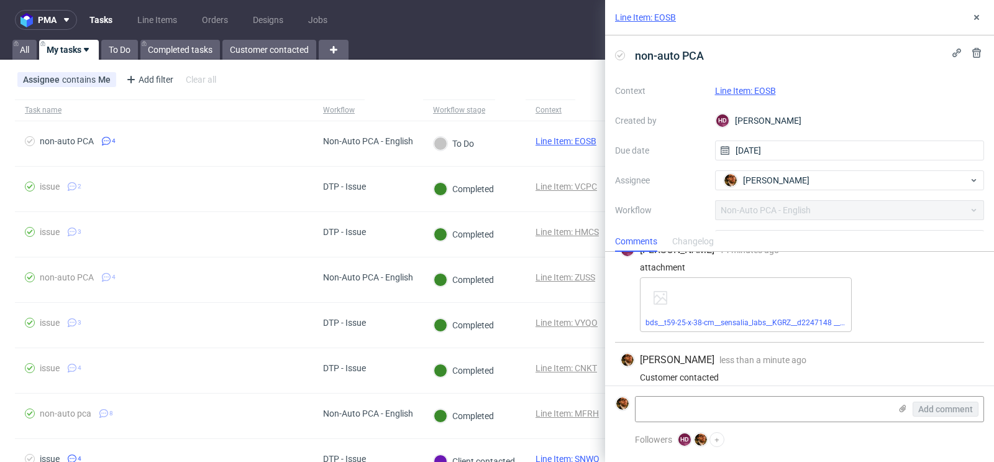
scroll to position [149, 0]
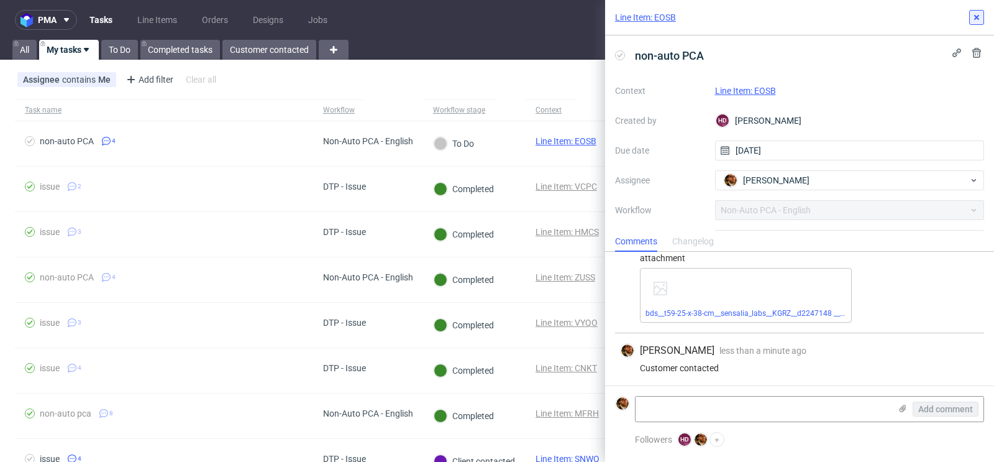
click at [977, 22] on button at bounding box center [977, 17] width 15 height 15
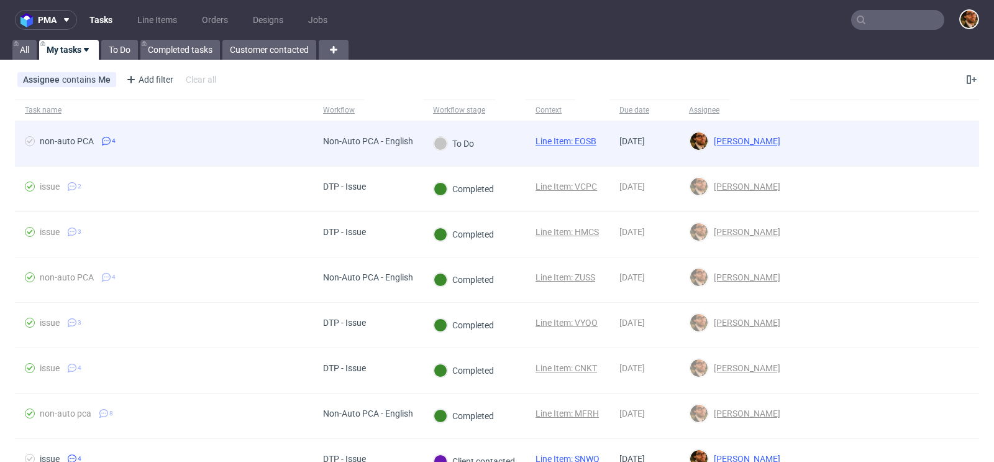
click at [843, 137] on div at bounding box center [885, 143] width 189 height 45
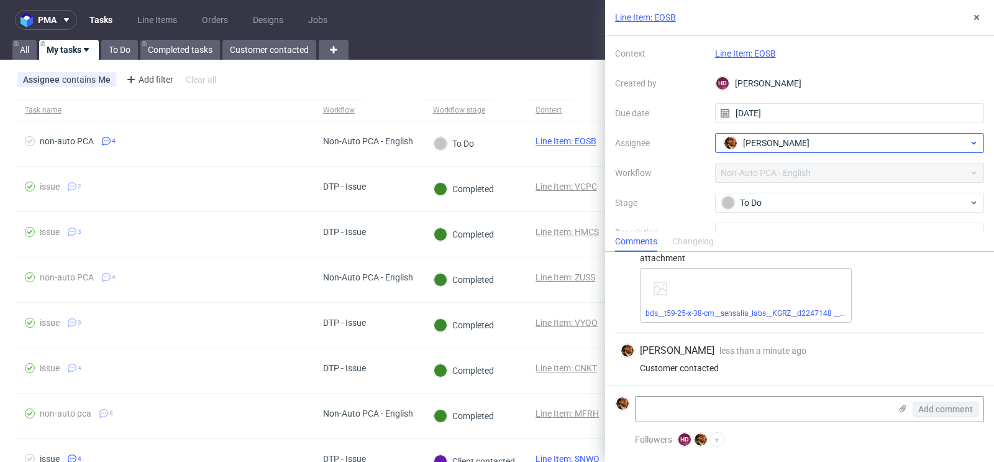
scroll to position [45, 0]
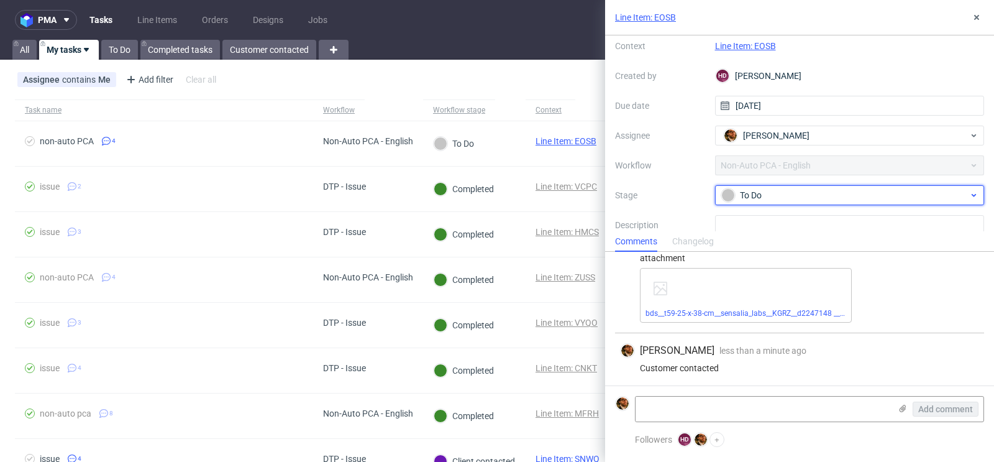
click at [968, 186] on div "To Do" at bounding box center [850, 195] width 270 height 20
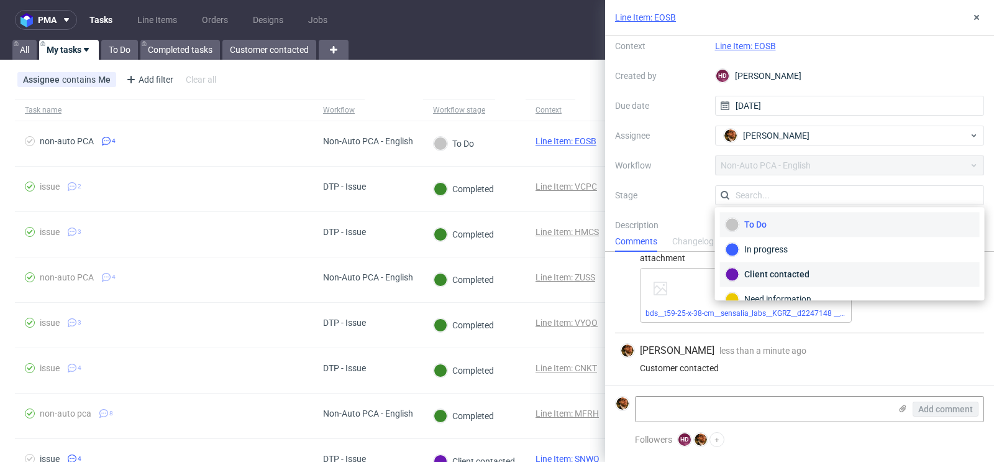
click at [878, 273] on div "Client contacted" at bounding box center [850, 274] width 249 height 14
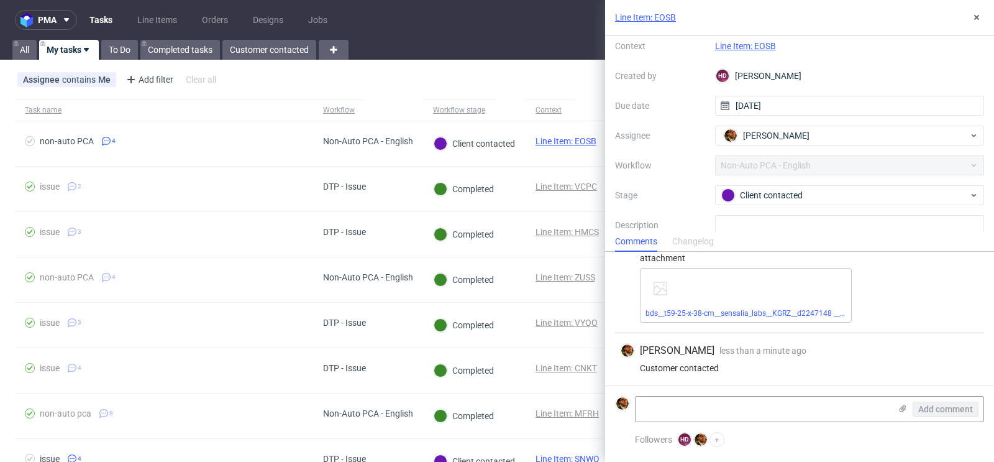
click at [585, 81] on div "Assignee contains Me Add filter Hide filters Clear all" at bounding box center [497, 80] width 994 height 30
click at [983, 19] on button at bounding box center [977, 17] width 15 height 15
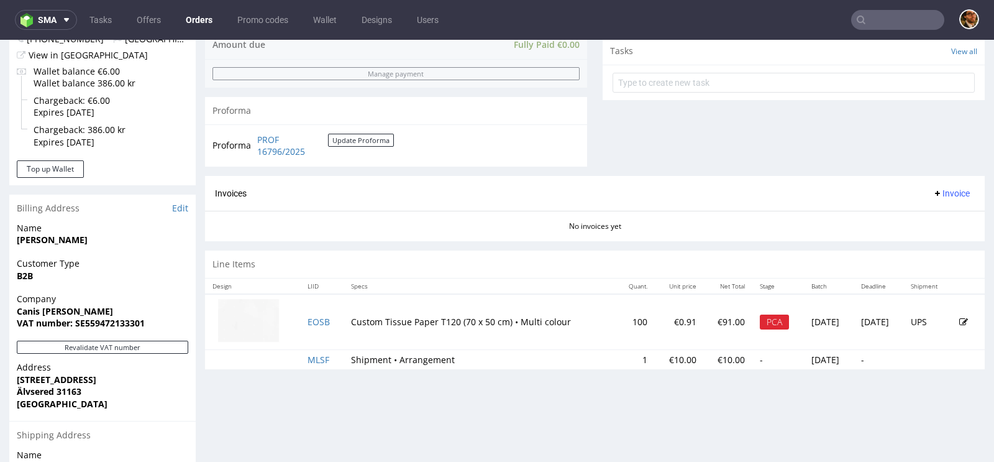
scroll to position [603, 0]
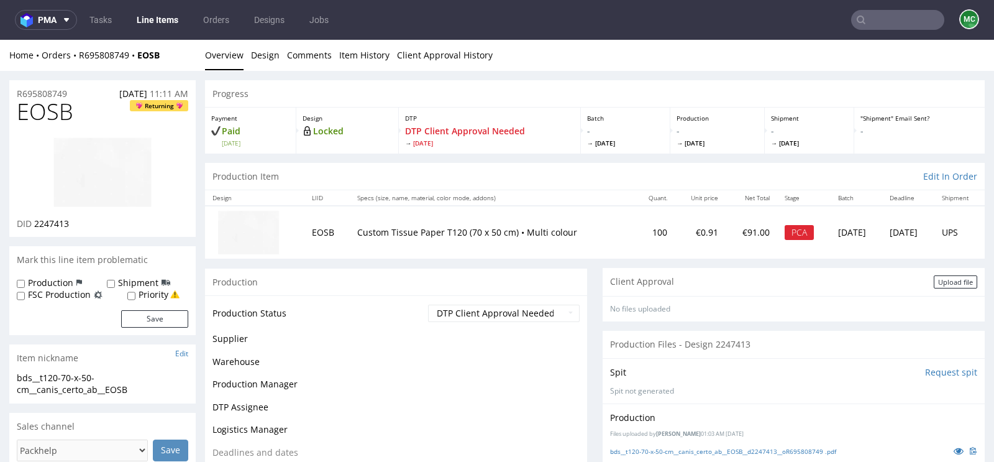
scroll to position [308, 0]
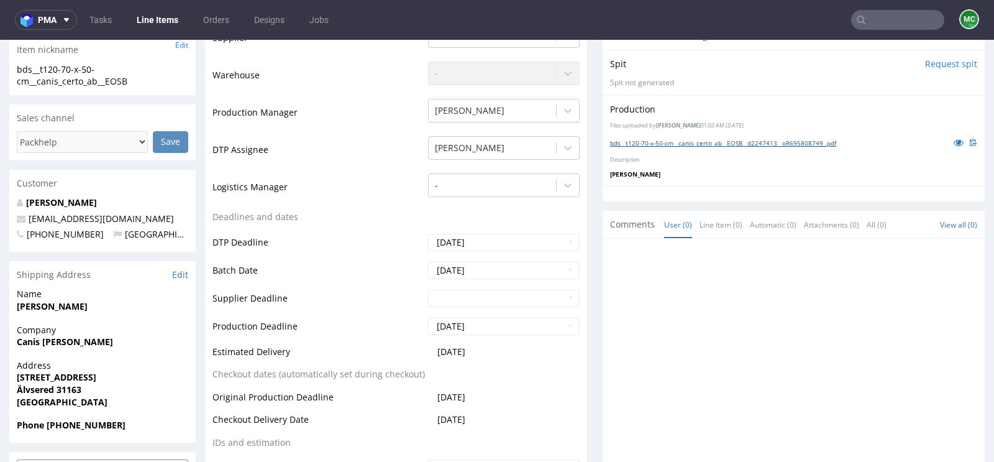
click at [663, 139] on link "bds__t120-70-x-50-cm__canis_certo_ab__EOSB__d2247413__oR695808749 .pdf" at bounding box center [723, 143] width 226 height 9
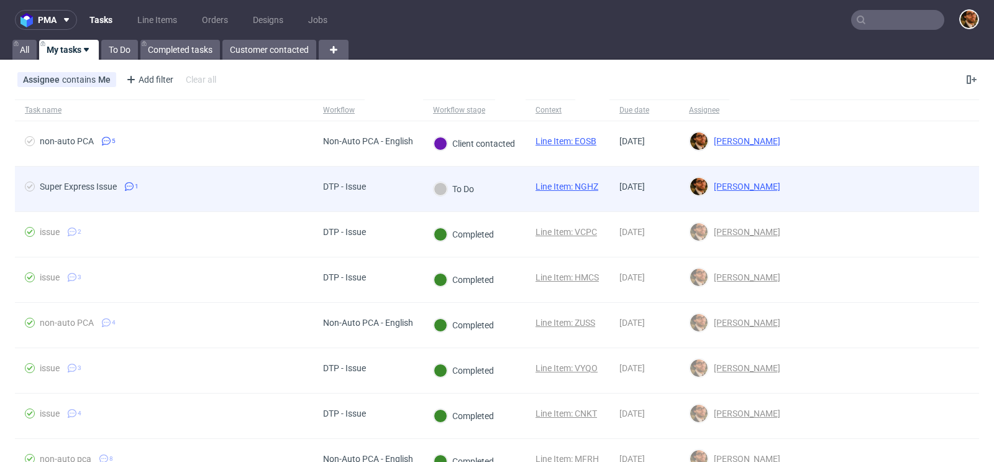
click at [917, 186] on div at bounding box center [885, 189] width 189 height 45
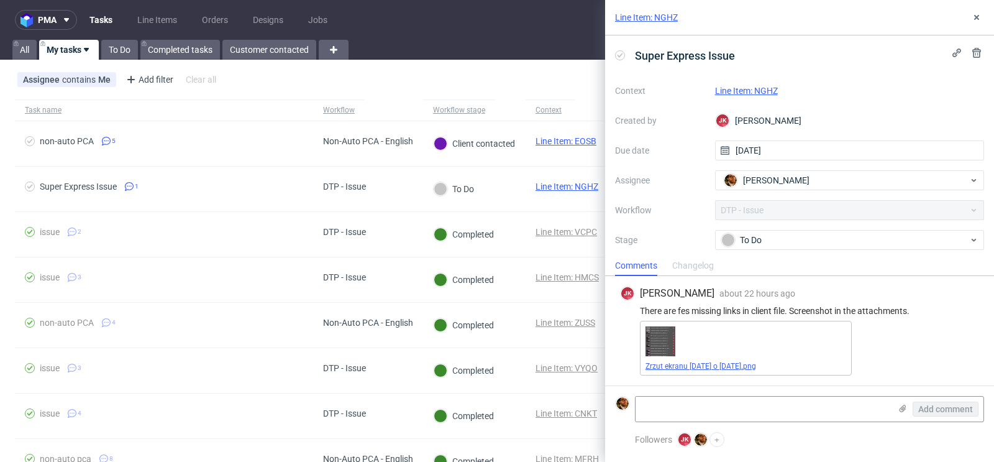
click at [742, 365] on link "Zrzut ekranu [DATE] o [DATE].png" at bounding box center [701, 366] width 111 height 9
click at [748, 88] on link "Line Item: NGHZ" at bounding box center [746, 91] width 63 height 10
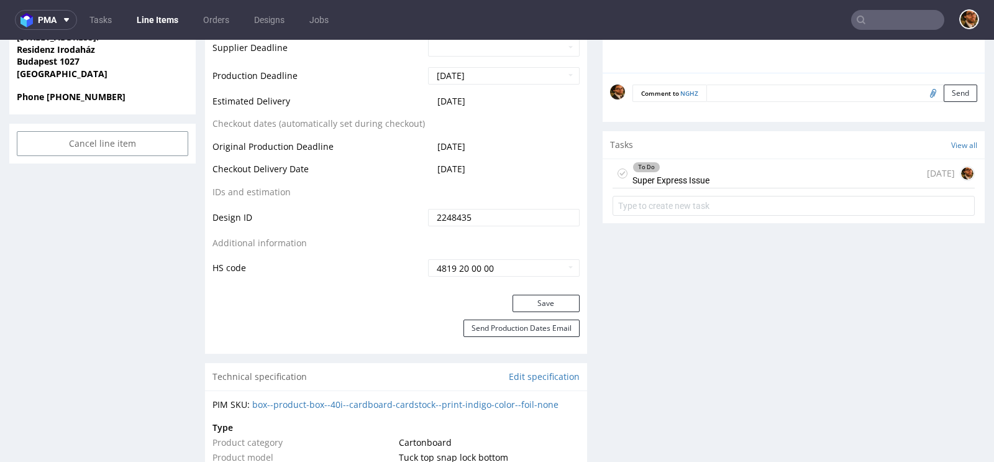
scroll to position [666, 0]
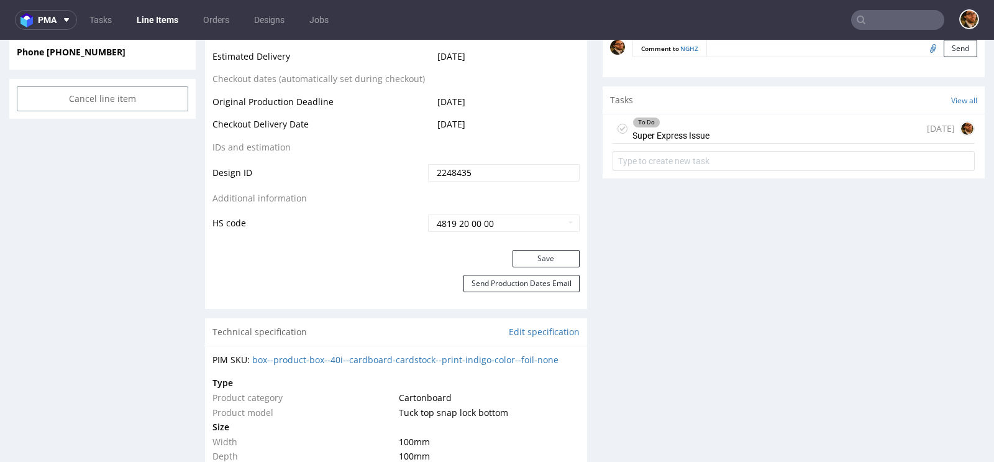
click at [725, 133] on div "To Do Super Express Issue [DATE]" at bounding box center [794, 128] width 362 height 29
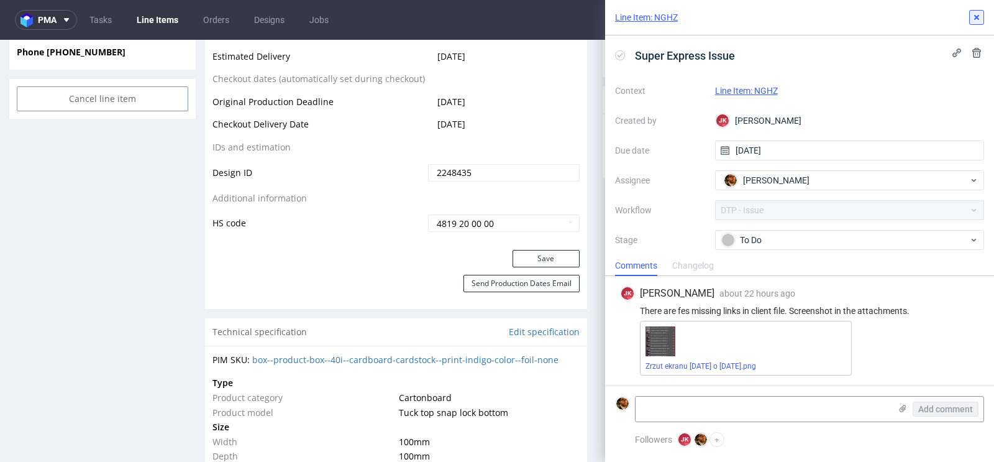
click at [979, 16] on use at bounding box center [977, 17] width 5 height 5
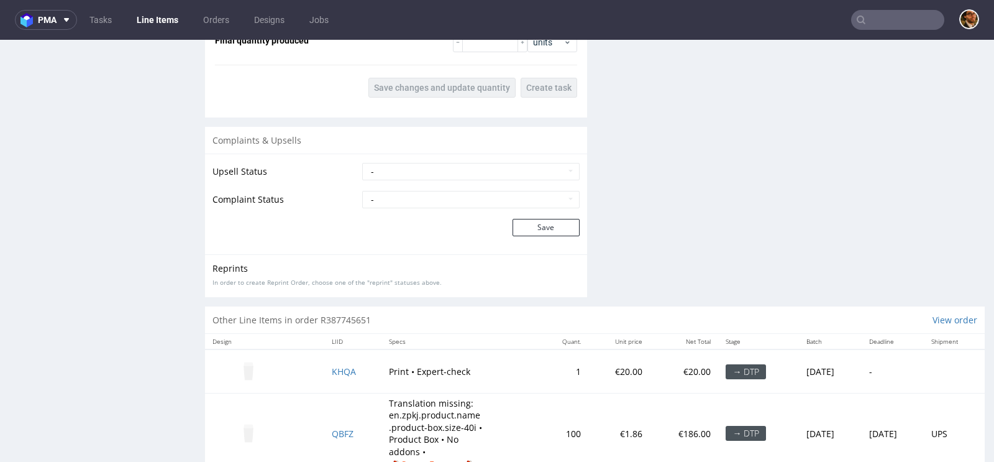
scroll to position [1786, 0]
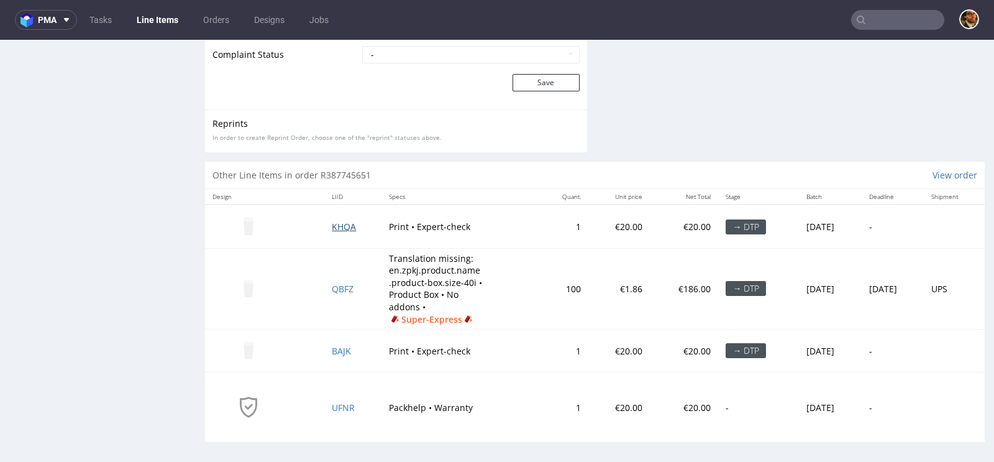
click at [334, 221] on span "KHQA" at bounding box center [344, 227] width 24 height 12
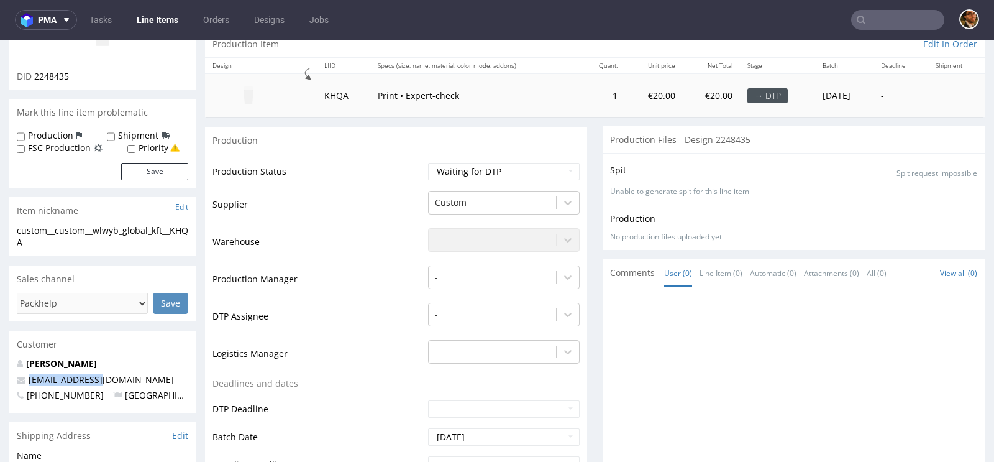
scroll to position [134, 0]
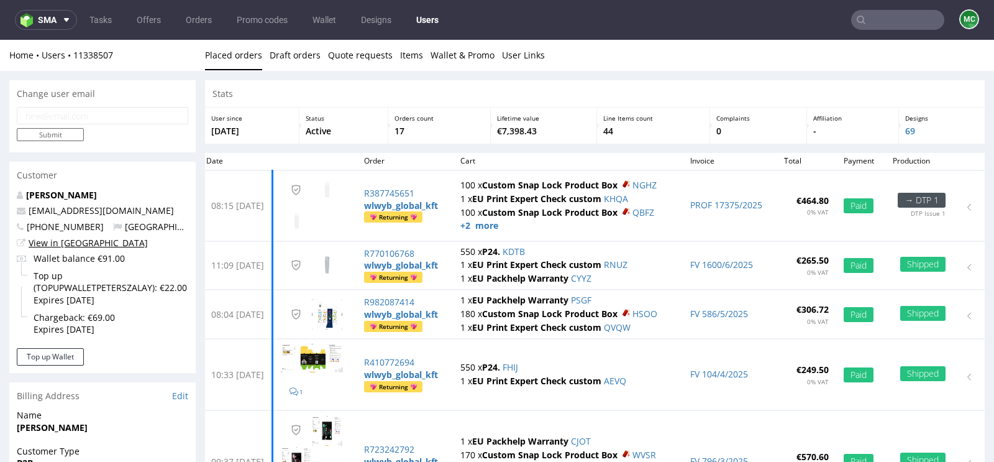
click at [62, 239] on link "View in Hubspot" at bounding box center [88, 243] width 119 height 12
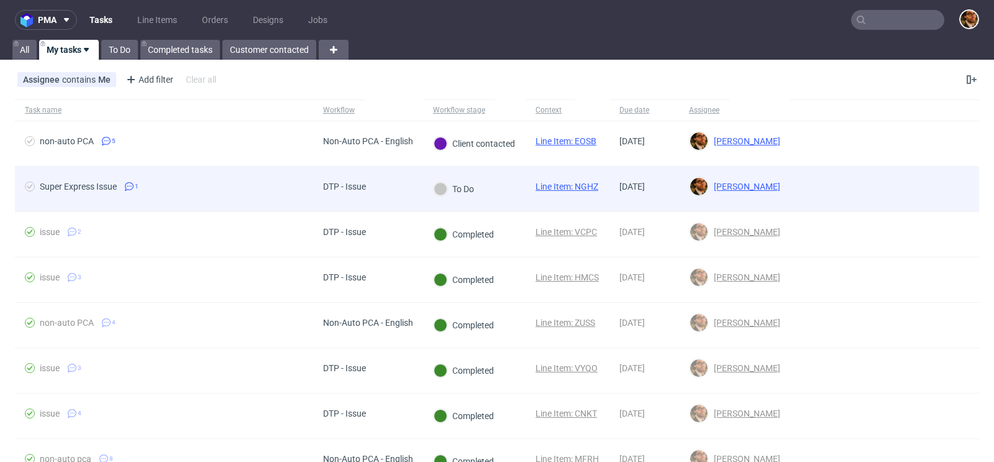
click at [934, 186] on div at bounding box center [885, 189] width 189 height 45
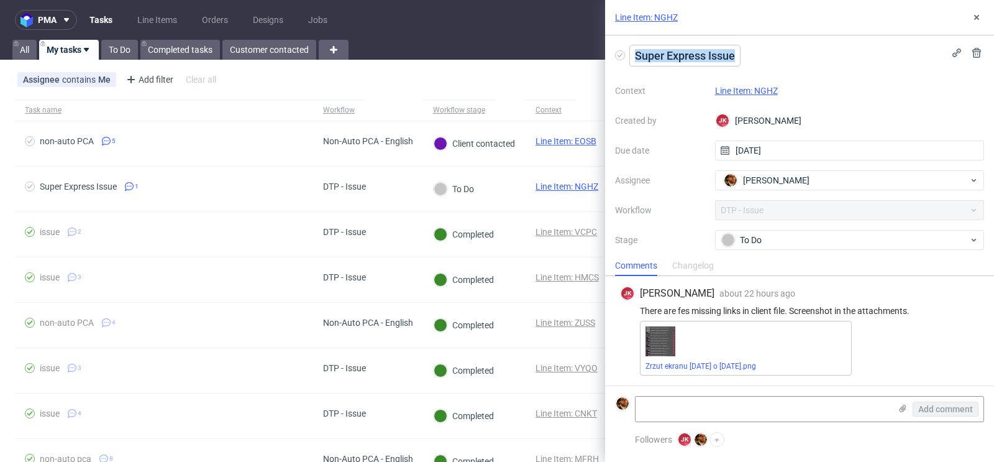
drag, startPoint x: 738, startPoint y: 55, endPoint x: 634, endPoint y: 55, distance: 104.4
click at [634, 55] on span "Super Express Issue" at bounding box center [685, 55] width 110 height 21
copy span "Super Express Issue"
click at [979, 19] on use at bounding box center [977, 17] width 5 height 5
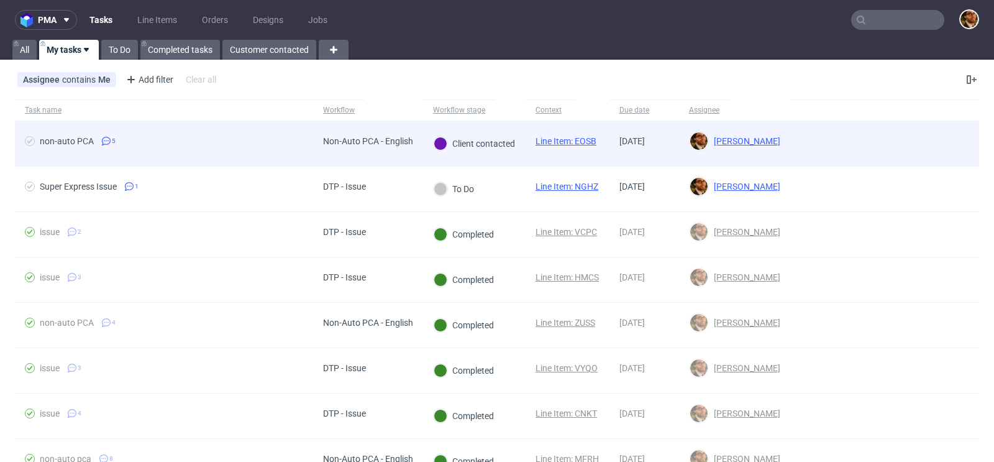
click at [884, 142] on div at bounding box center [885, 143] width 189 height 45
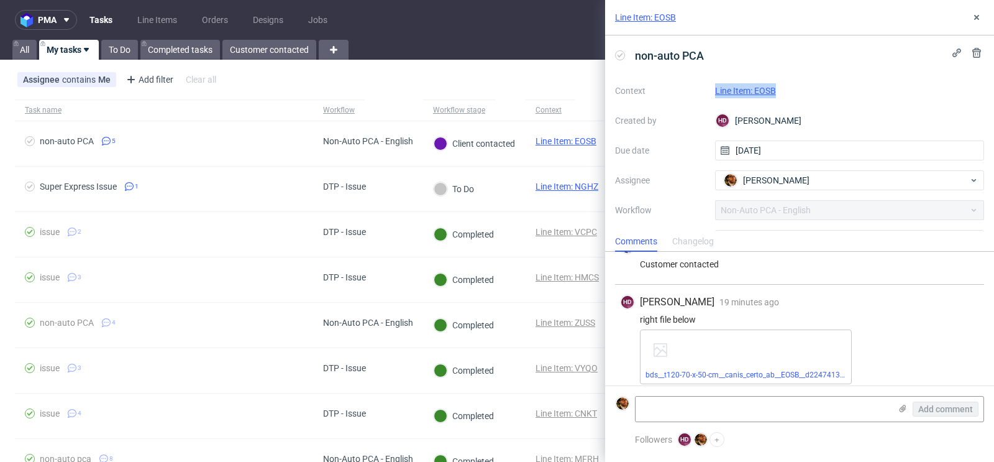
scroll to position [259, 0]
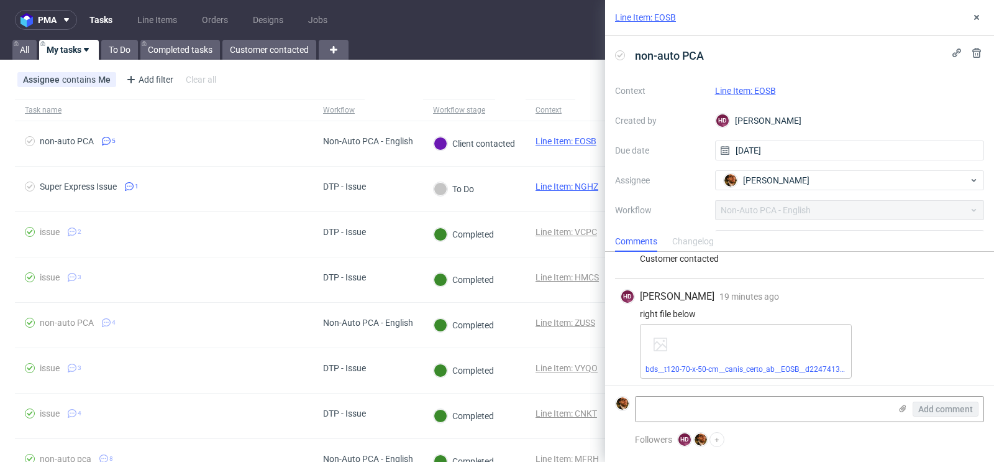
click at [984, 11] on div "Line Item: EOSB" at bounding box center [799, 17] width 389 height 35
click at [978, 18] on use at bounding box center [977, 17] width 5 height 5
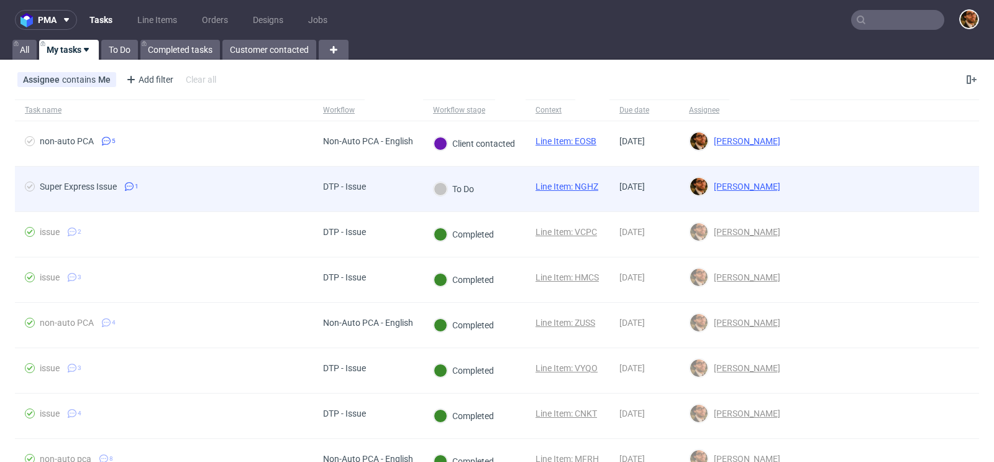
click at [949, 180] on div at bounding box center [885, 189] width 189 height 45
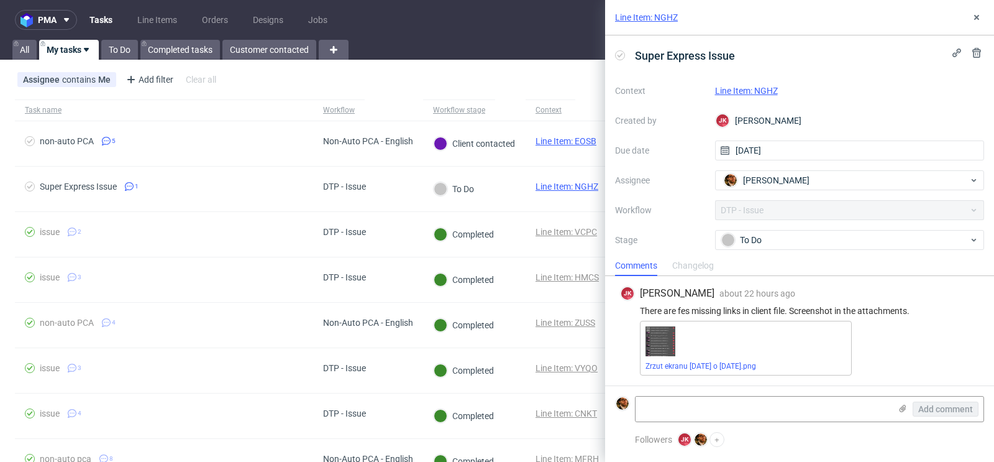
click at [759, 91] on link "Line Item: NGHZ" at bounding box center [746, 91] width 63 height 10
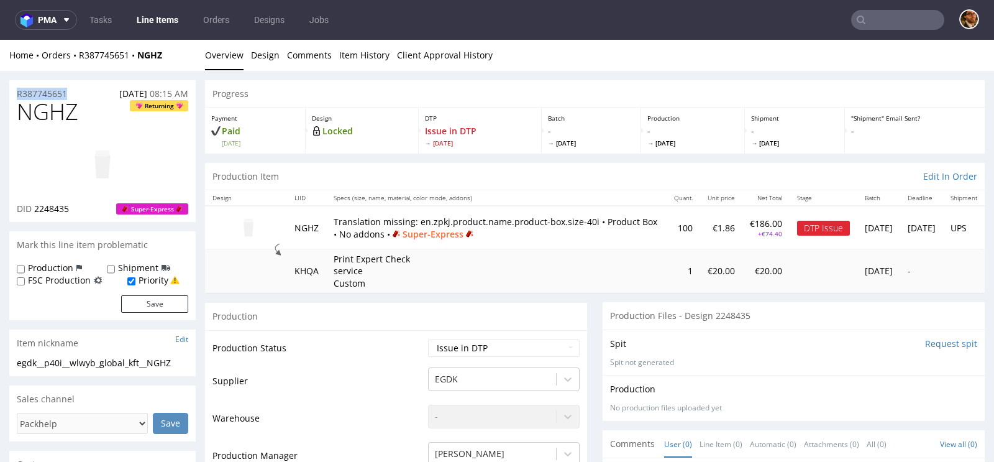
drag, startPoint x: 70, startPoint y: 90, endPoint x: 10, endPoint y: 91, distance: 59.7
click at [10, 91] on div "R387745651 13.08.2025 08:15 AM" at bounding box center [102, 90] width 186 height 20
copy p "R387745651"
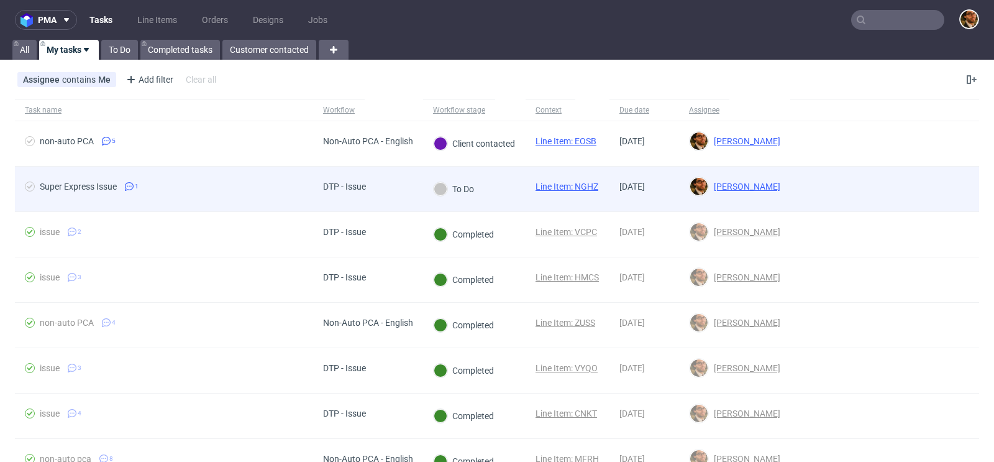
click at [888, 178] on div at bounding box center [885, 189] width 189 height 45
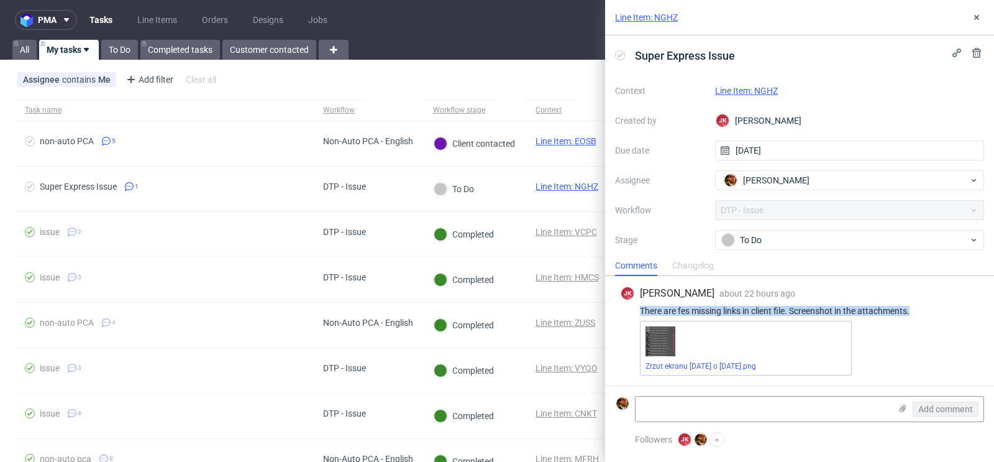
copy div "There are fes missing links in client file. Screenshot in the attachments."
drag, startPoint x: 917, startPoint y: 311, endPoint x: 639, endPoint y: 309, distance: 277.8
click at [639, 309] on div "There are fes missing links in client file. Screenshot in the attachments." at bounding box center [799, 311] width 359 height 10
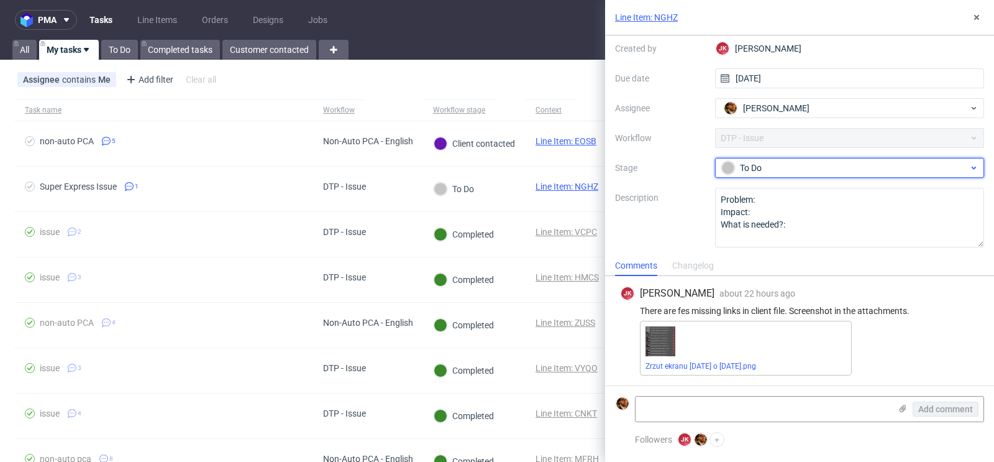
click at [894, 165] on div "To Do" at bounding box center [845, 168] width 247 height 14
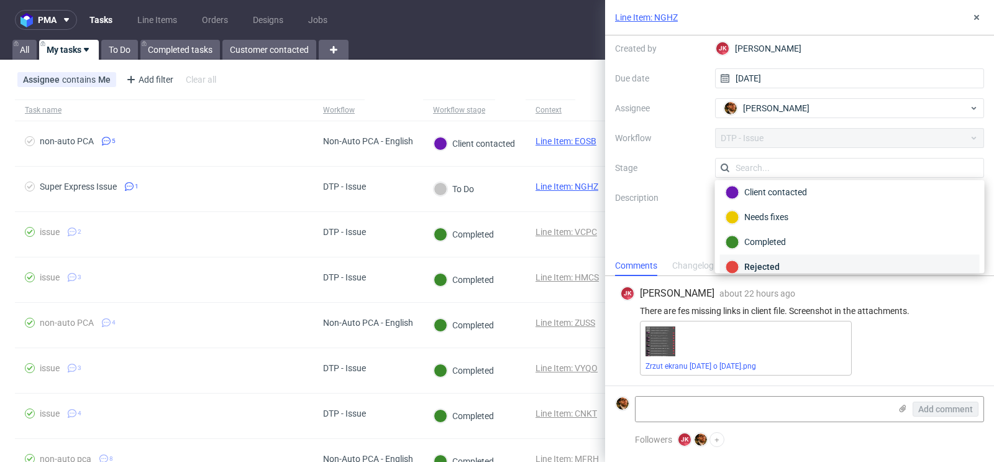
scroll to position [86, 0]
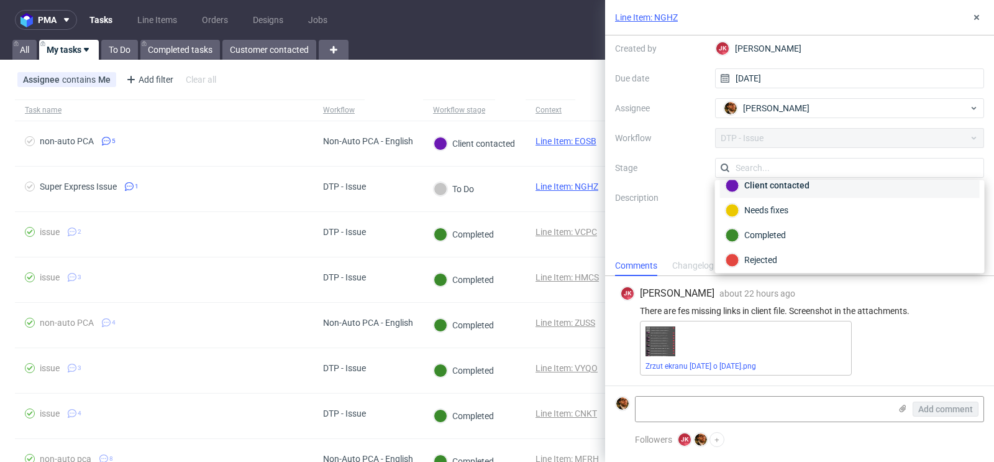
click at [784, 190] on div "Client contacted" at bounding box center [850, 185] width 260 height 25
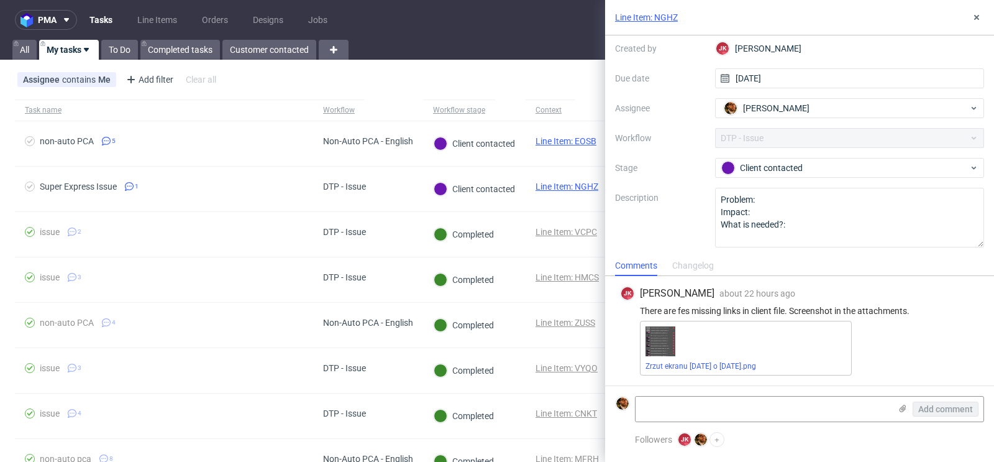
click at [585, 83] on div "Assignee contains Me Add filter Hide filters Clear all" at bounding box center [497, 80] width 994 height 30
click at [980, 17] on icon at bounding box center [977, 17] width 10 height 10
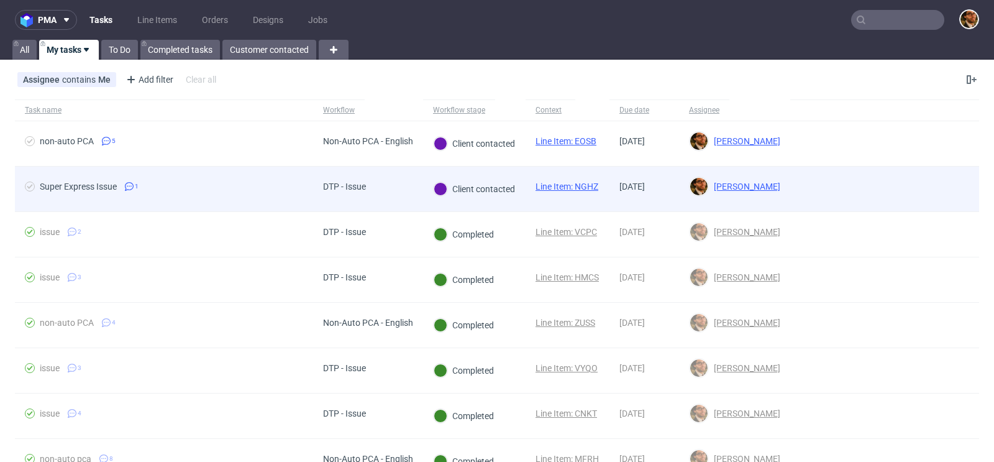
click at [957, 190] on div at bounding box center [885, 189] width 189 height 45
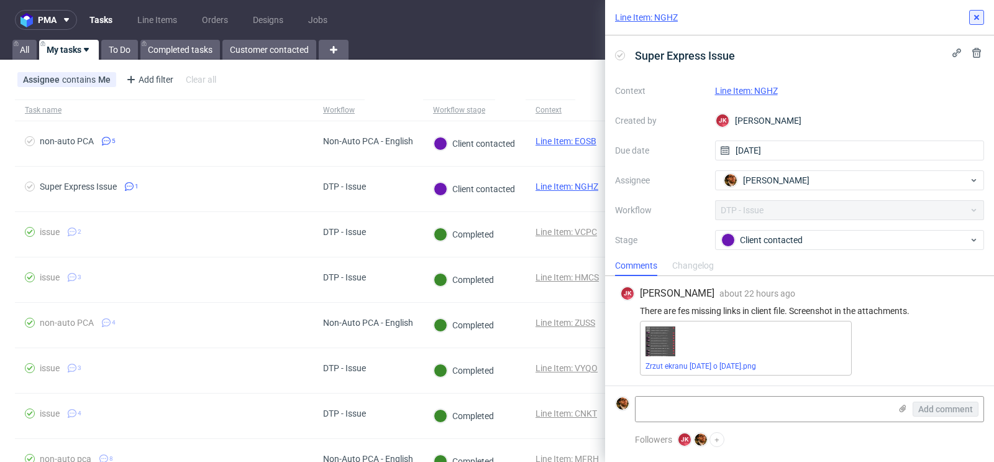
click at [974, 17] on icon at bounding box center [977, 17] width 10 height 10
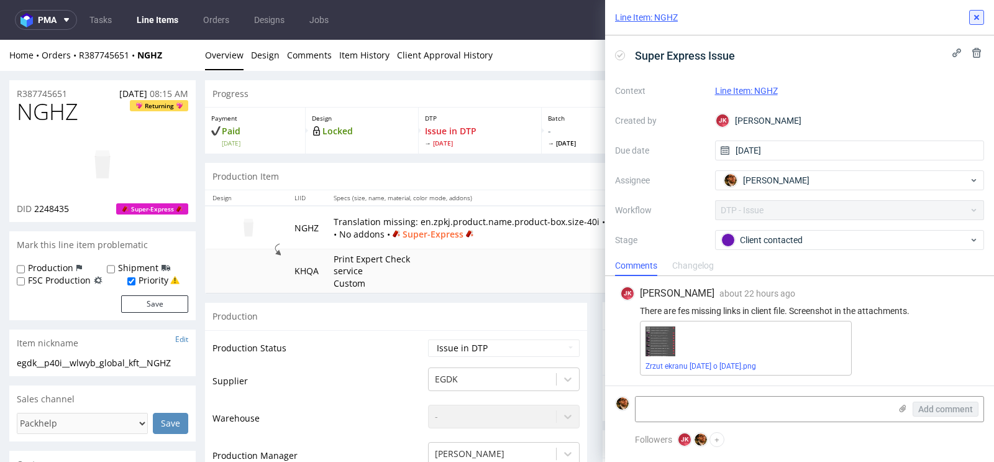
click at [976, 16] on icon at bounding box center [977, 17] width 10 height 10
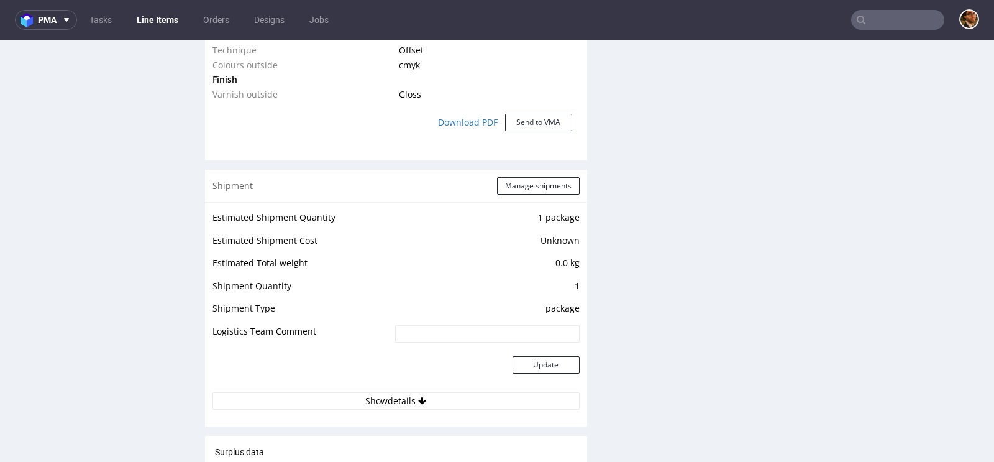
scroll to position [1607, 0]
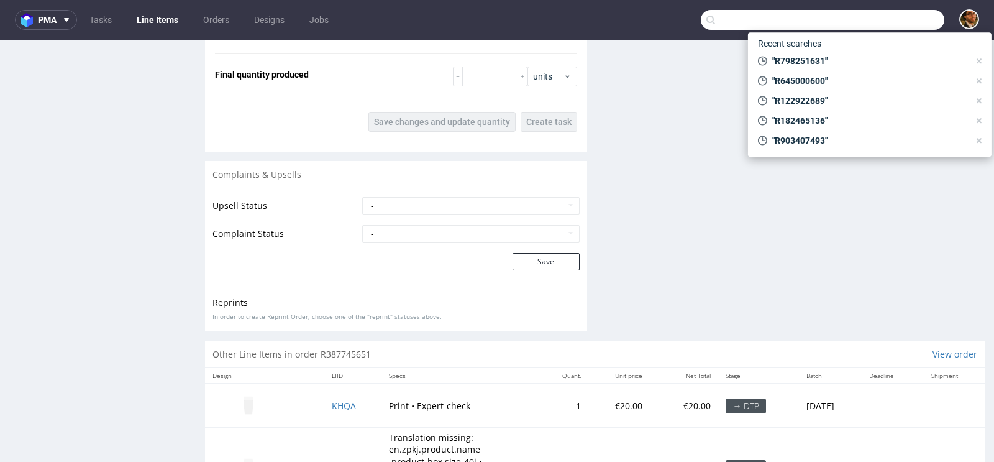
click at [884, 24] on input "text" at bounding box center [823, 20] width 244 height 20
paste input "R487936241"
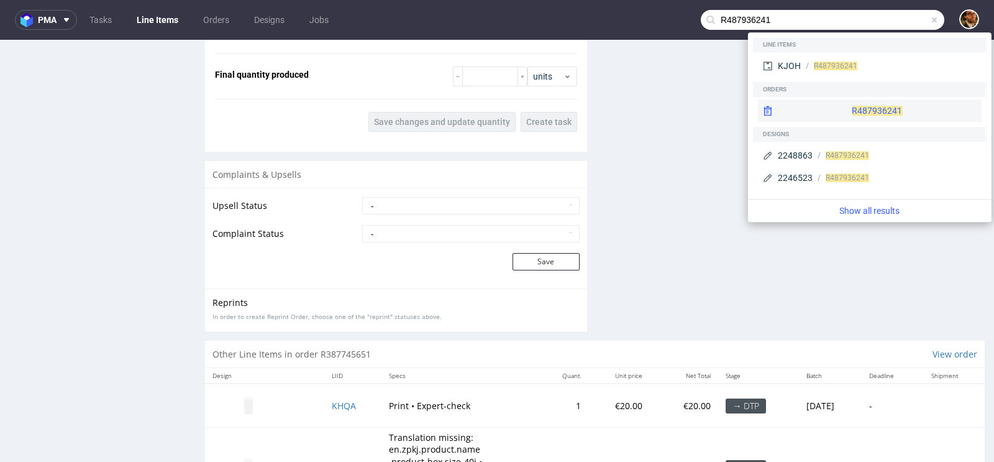
type input "R487936241"
click at [855, 103] on div "R487936241" at bounding box center [870, 110] width 224 height 22
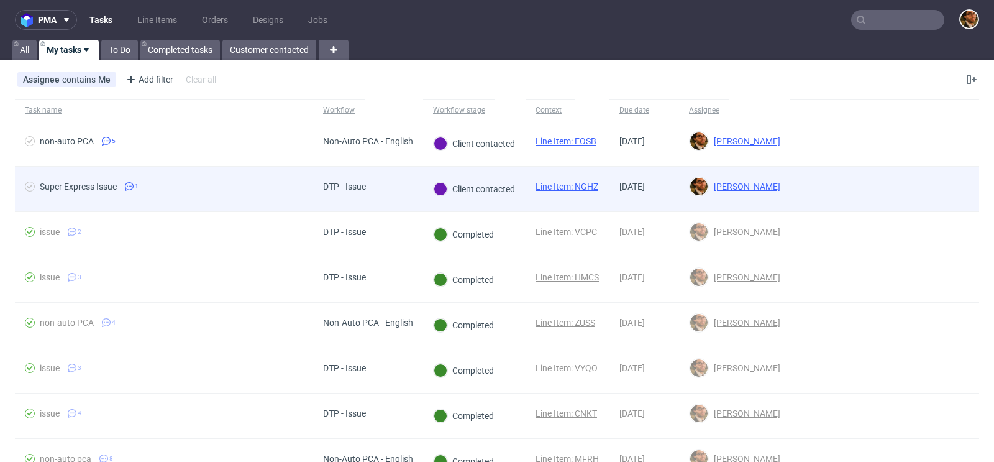
click at [897, 193] on div at bounding box center [885, 189] width 189 height 45
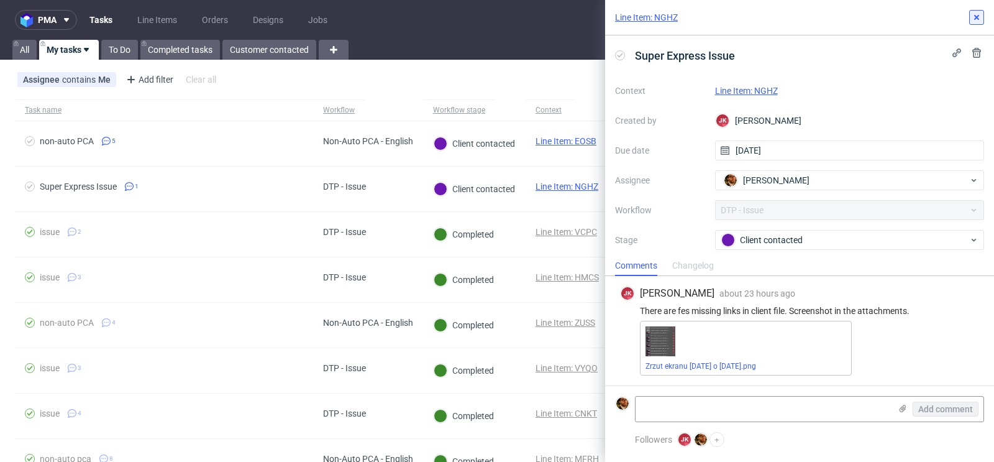
click at [976, 24] on button at bounding box center [977, 17] width 15 height 15
